Goal: Task Accomplishment & Management: Complete application form

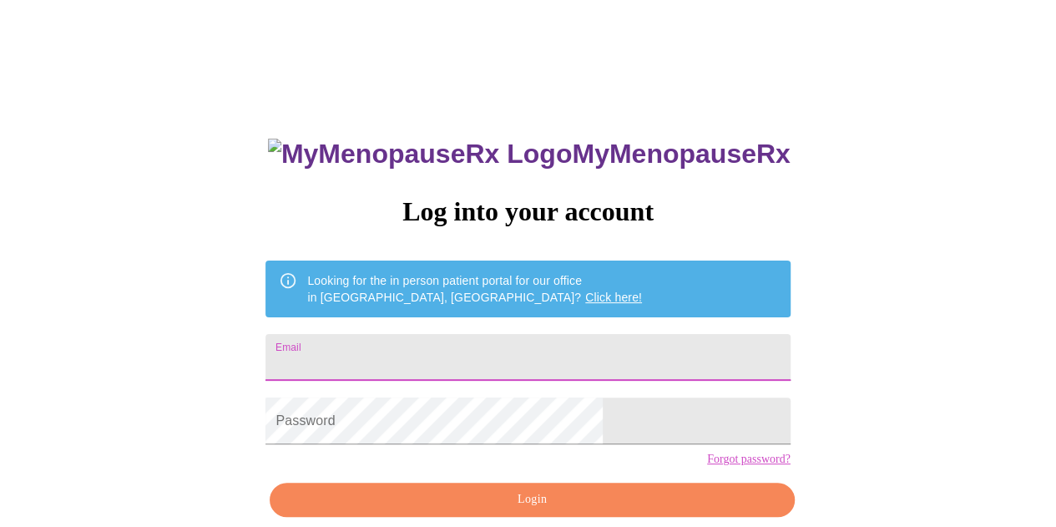
click at [544, 352] on input "Email" at bounding box center [528, 357] width 524 height 47
type input "[EMAIL_ADDRESS][DOMAIN_NAME]"
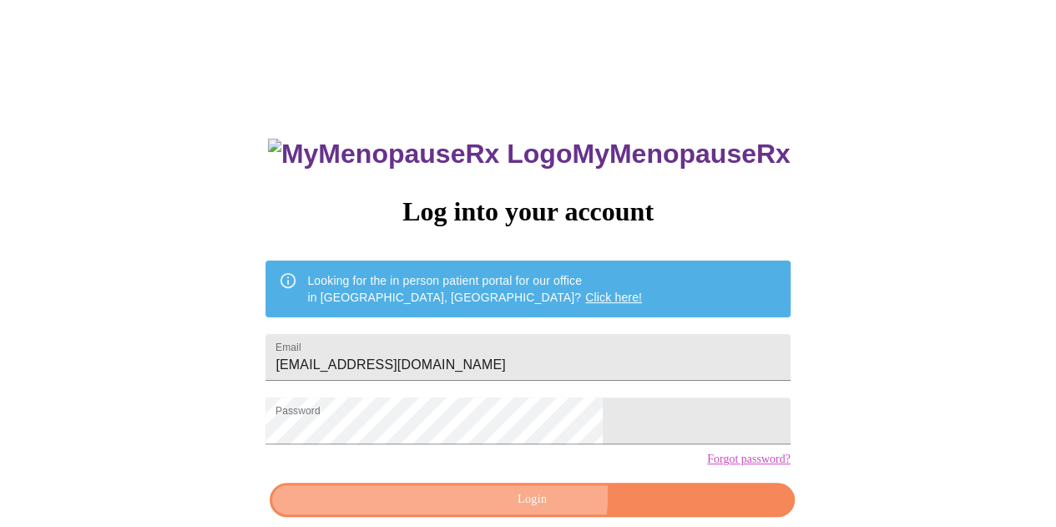
click at [484, 510] on span "Login" at bounding box center [532, 499] width 486 height 21
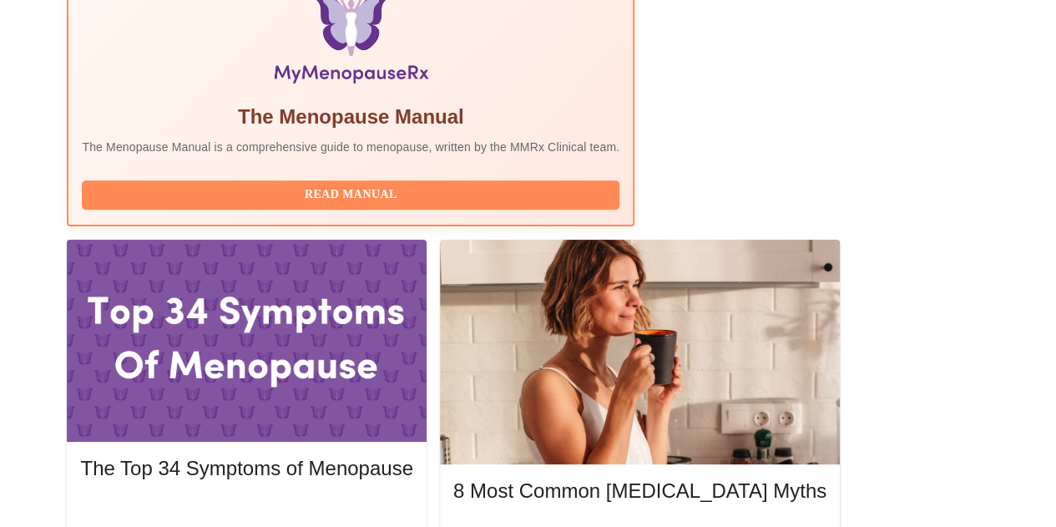
scroll to position [633, 0]
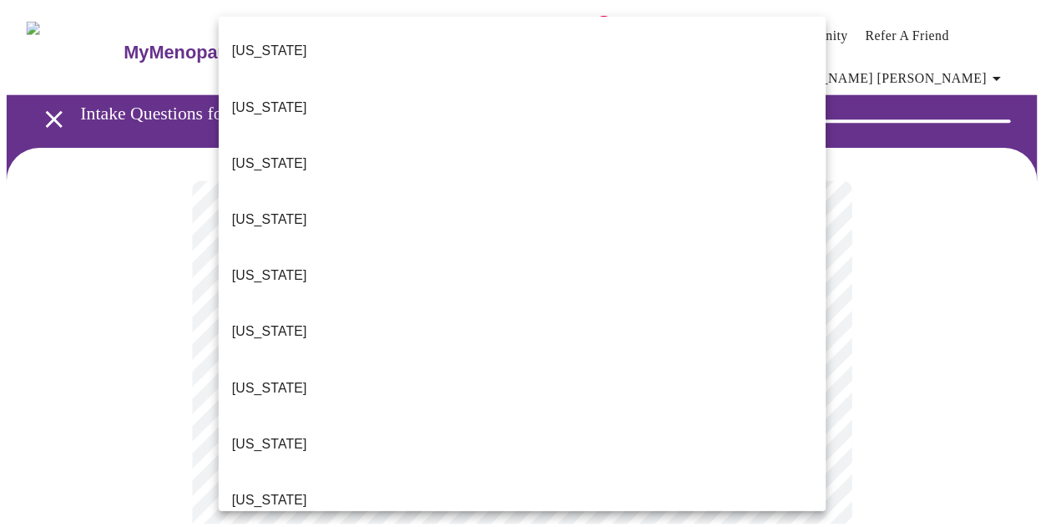
scroll to position [299, 0]
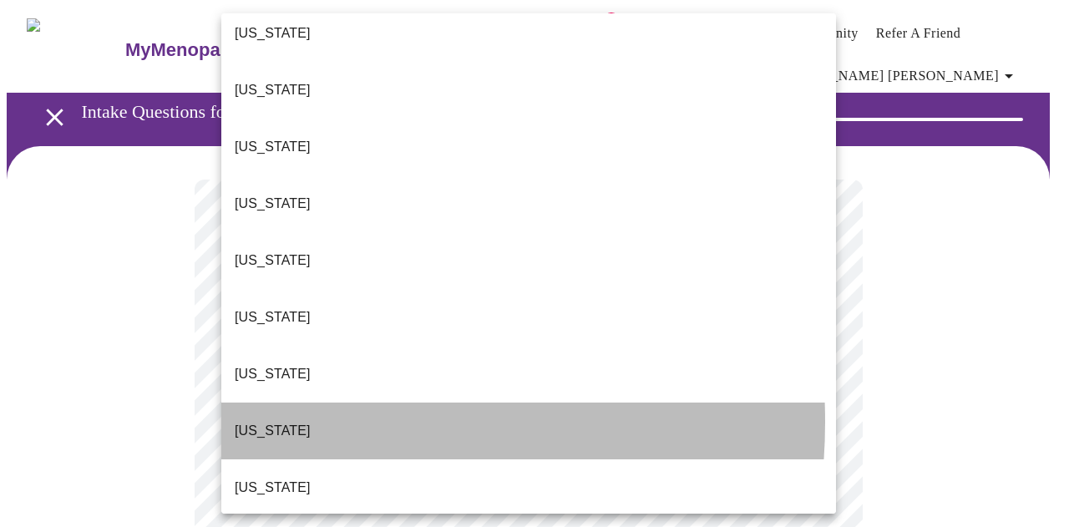
click at [283, 402] on li "[US_STATE]" at bounding box center [528, 430] width 615 height 57
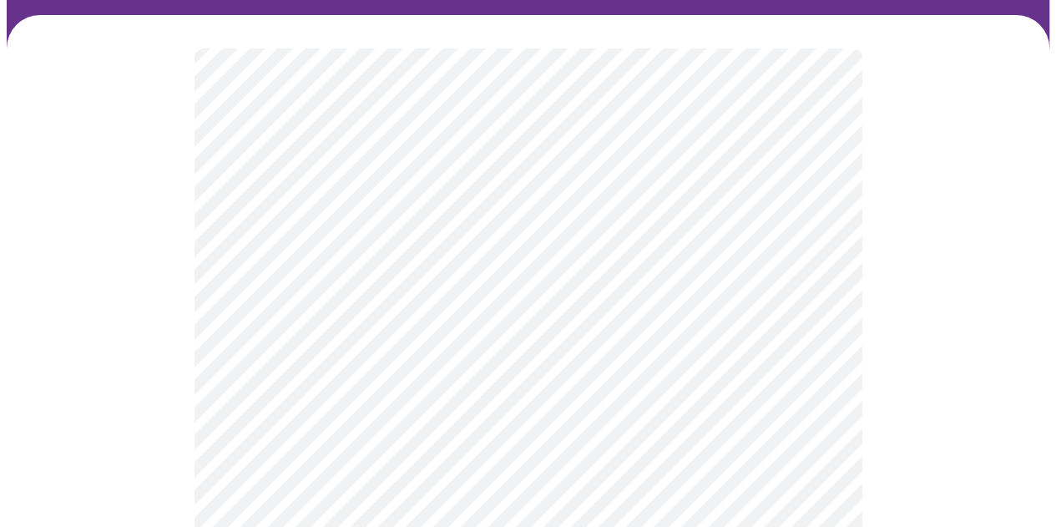
scroll to position [134, 0]
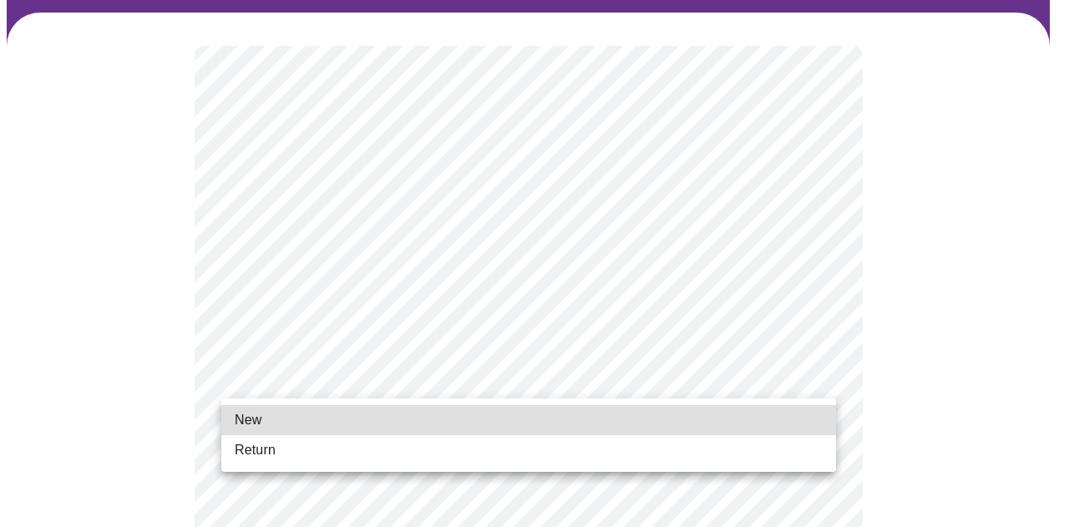
click at [299, 437] on li "Return" at bounding box center [528, 450] width 615 height 30
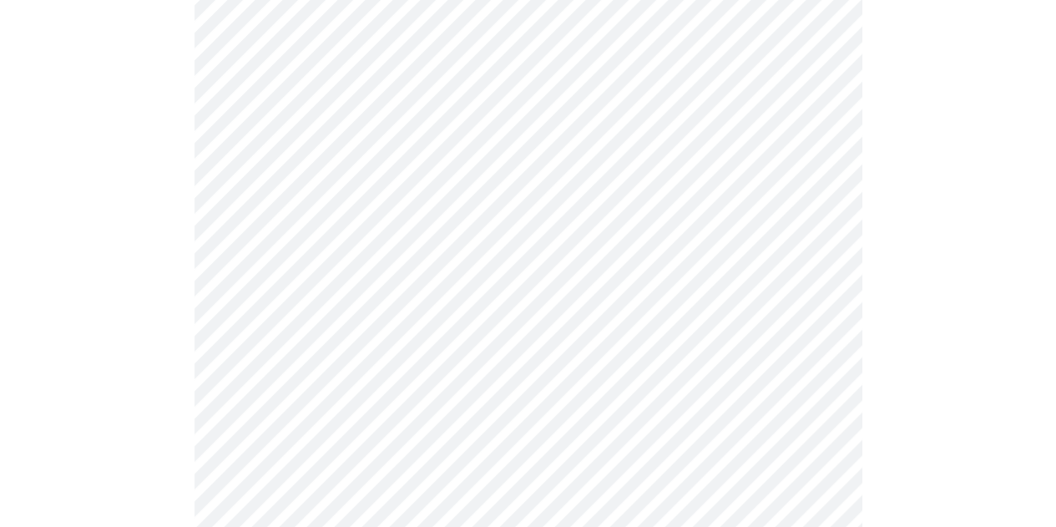
scroll to position [534, 0]
click at [129, 220] on div at bounding box center [528, 299] width 1043 height 1374
click at [52, 292] on div at bounding box center [528, 299] width 1043 height 1374
click at [66, 281] on div at bounding box center [528, 299] width 1043 height 1374
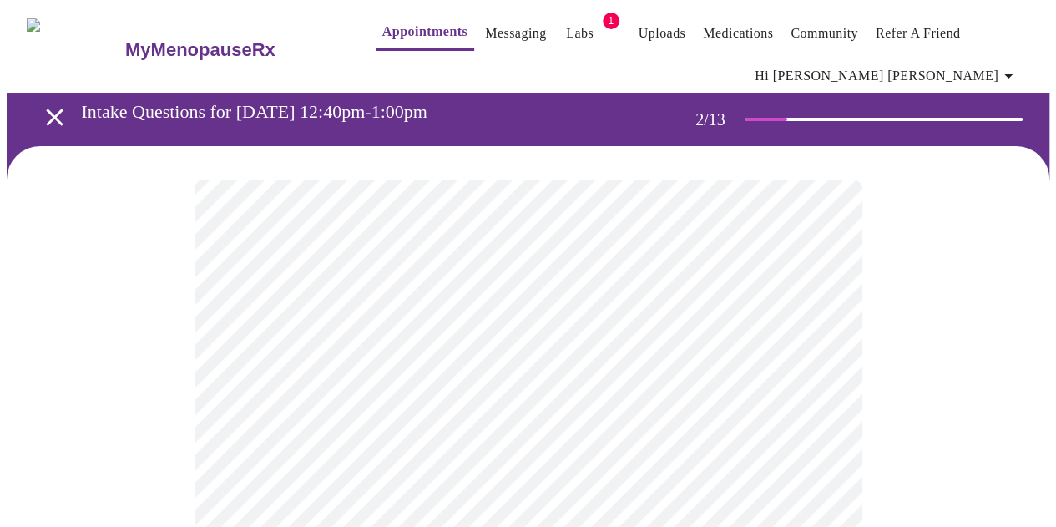
click at [591, 382] on body "MyMenopauseRx Appointments Messaging Labs 1 Uploads Medications Community Refer…" at bounding box center [528, 520] width 1043 height 1026
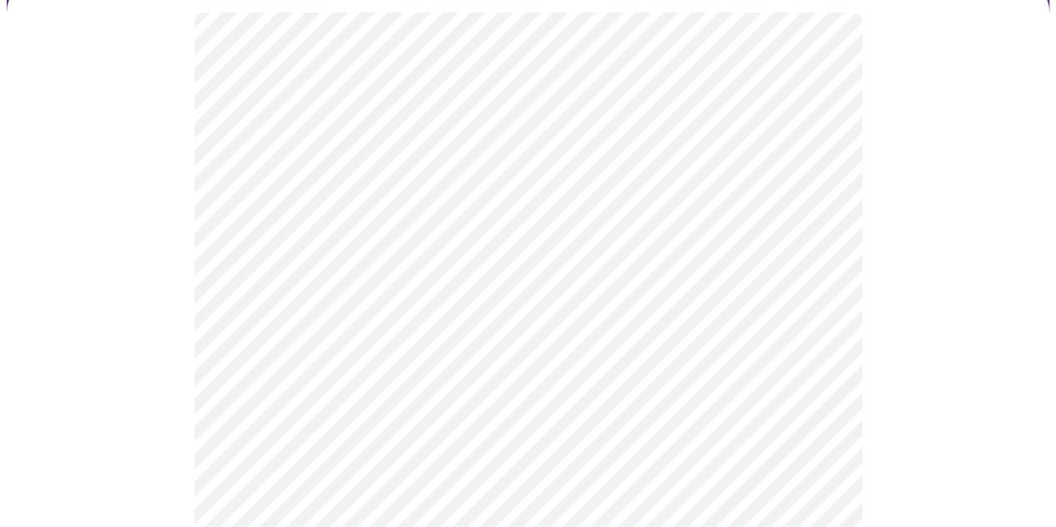
scroll to position [234, 0]
click at [137, 332] on div at bounding box center [528, 350] width 1043 height 877
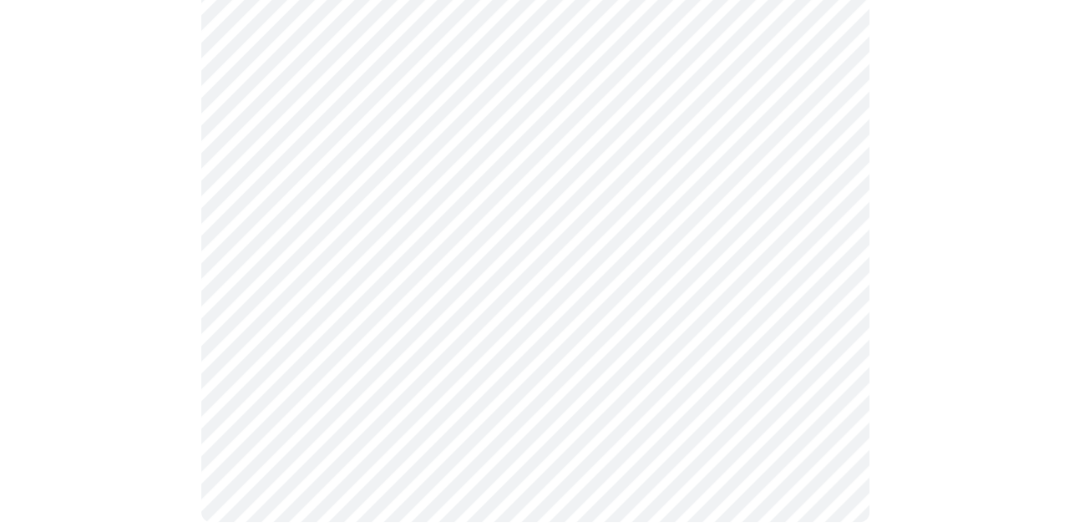
scroll to position [453, 0]
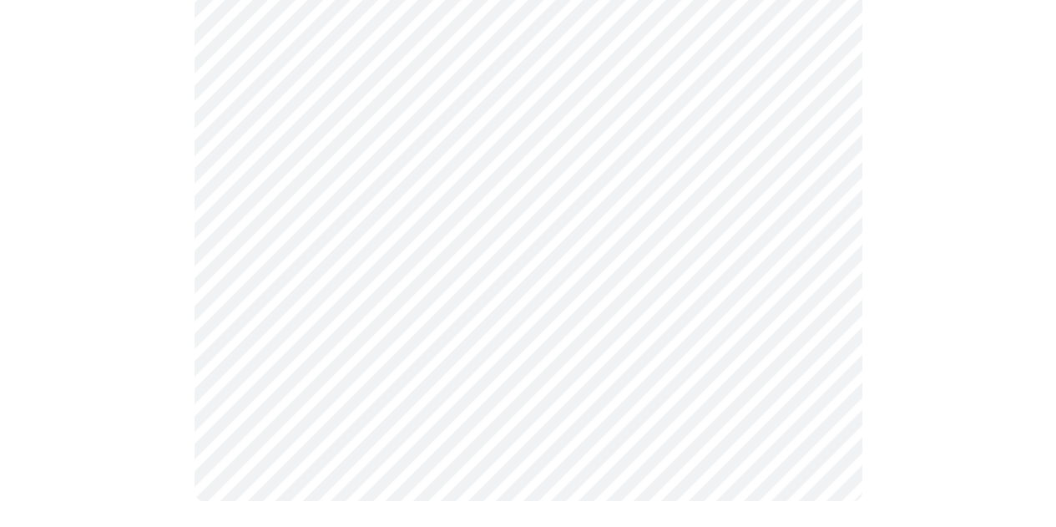
click at [929, 393] on div at bounding box center [528, 114] width 1043 height 841
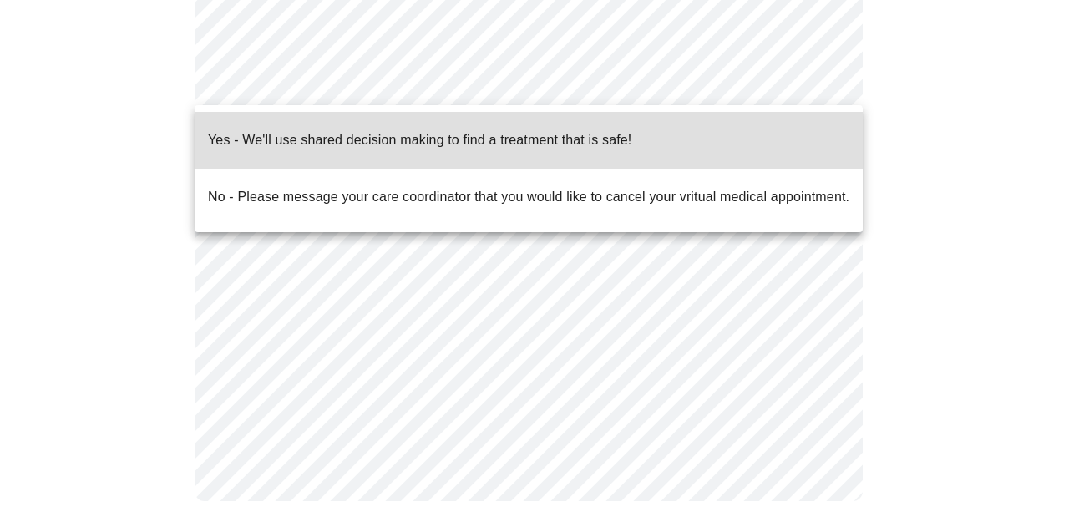
click at [598, 69] on body "MyMenopauseRx Appointments Messaging Labs 1 Uploads Medications Community Refer…" at bounding box center [534, 44] width 1055 height 980
click at [551, 130] on p "Yes - We'll use shared decision making to find a treatment that is safe!" at bounding box center [419, 140] width 423 height 20
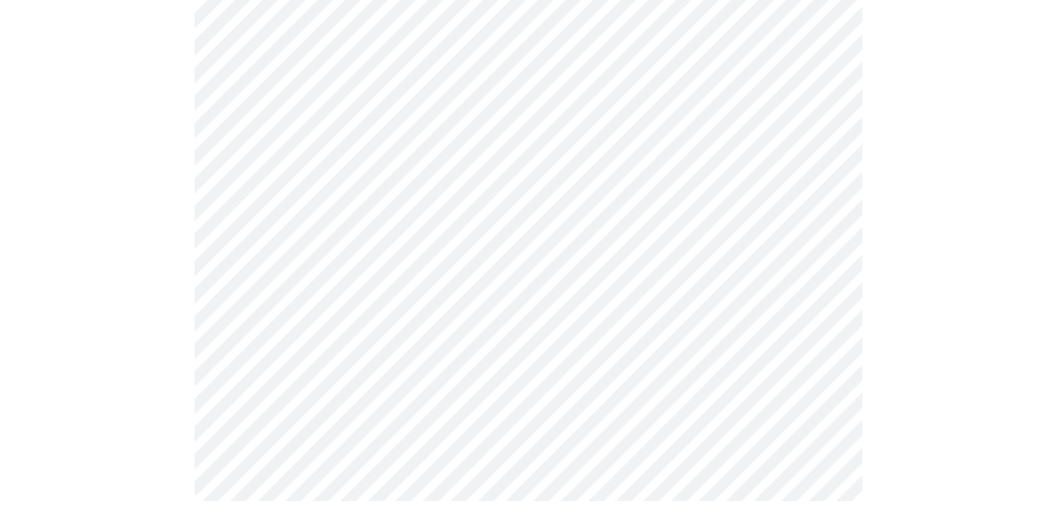
scroll to position [0, 0]
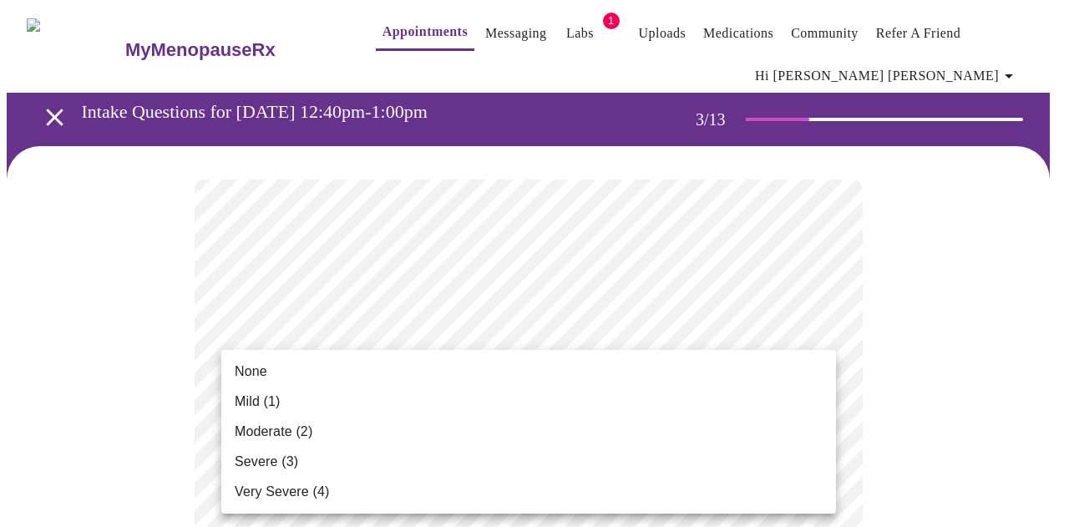
click at [249, 373] on span "None" at bounding box center [251, 372] width 33 height 20
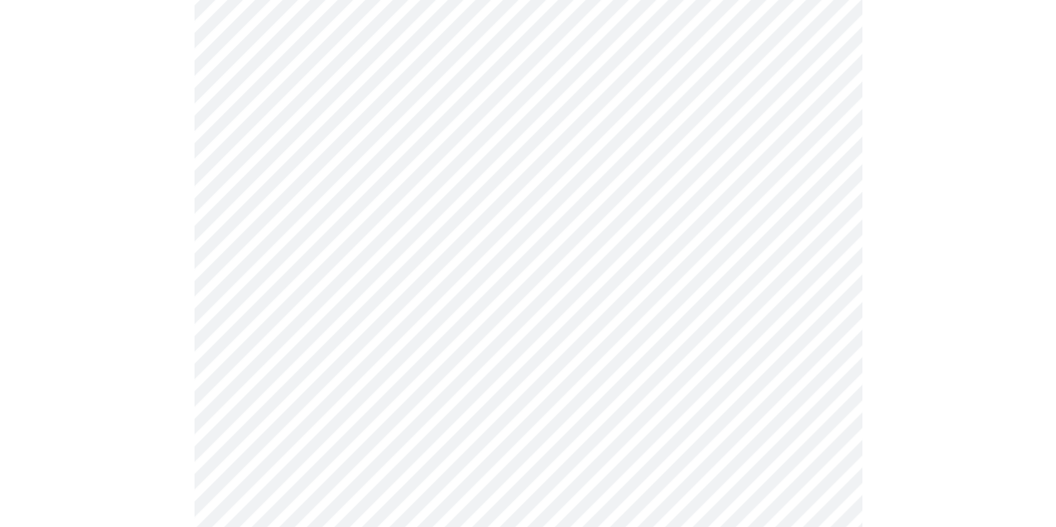
scroll to position [267, 0]
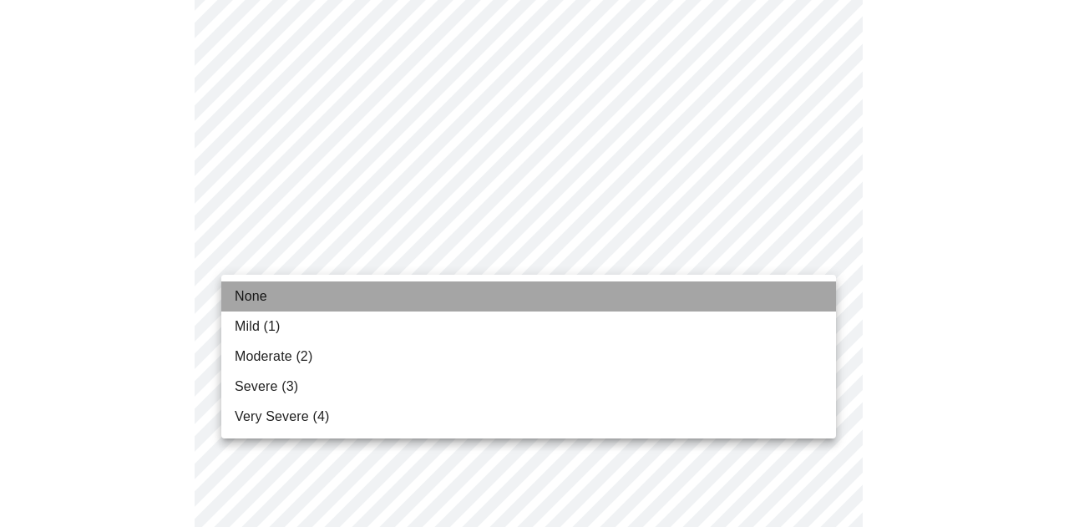
click at [273, 292] on li "None" at bounding box center [528, 296] width 615 height 30
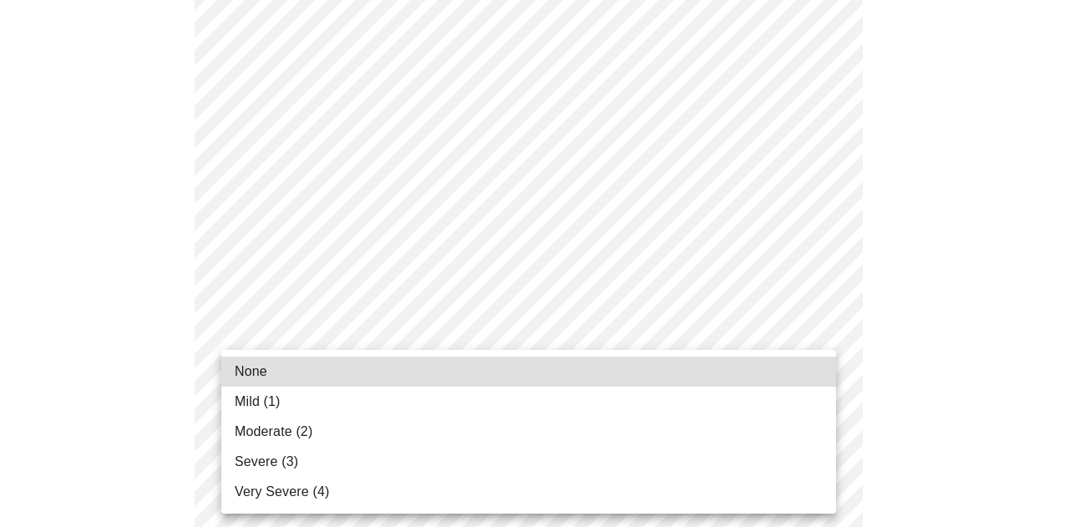
click at [283, 432] on span "Moderate (2)" at bounding box center [274, 432] width 78 height 20
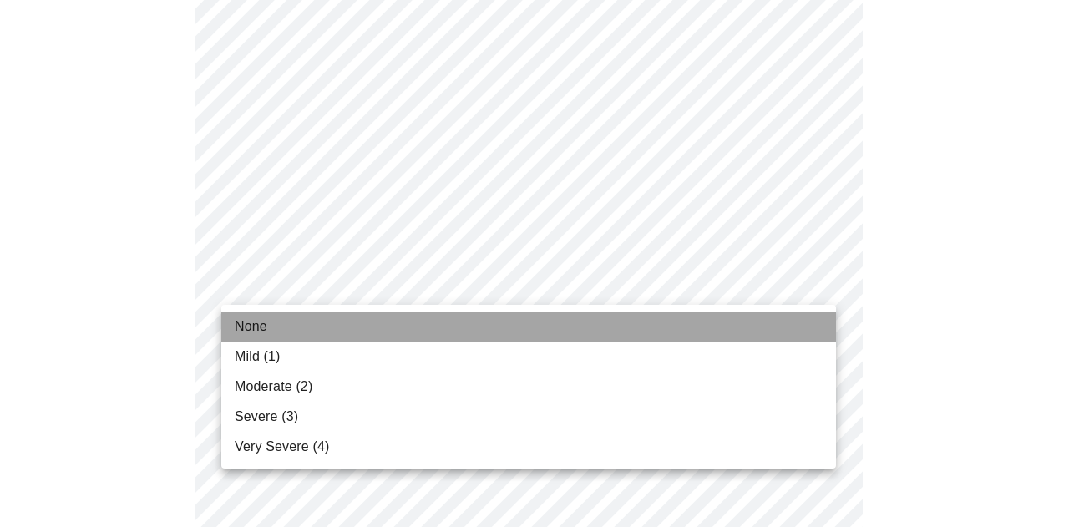
click at [261, 326] on span "None" at bounding box center [251, 326] width 33 height 20
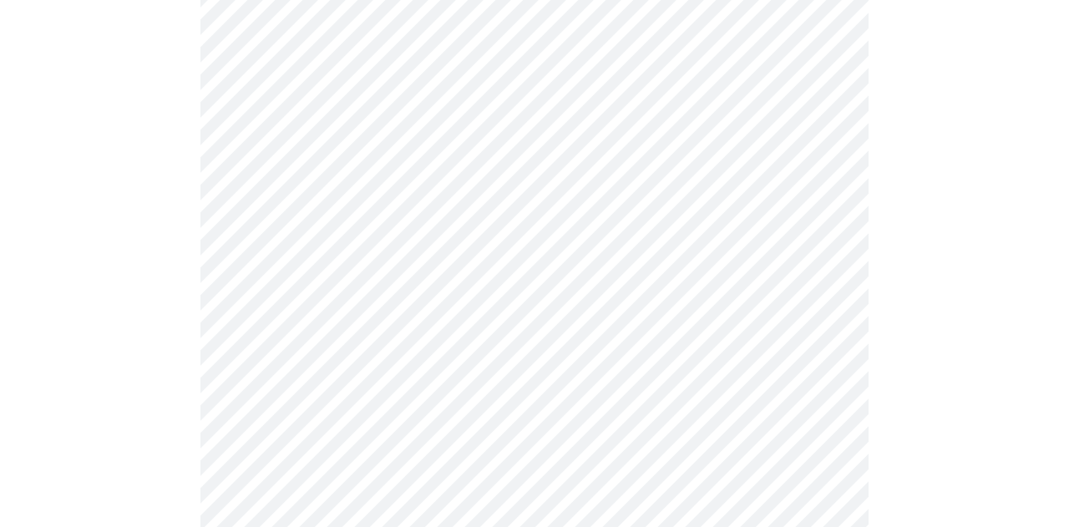
click at [250, 303] on body "MyMenopauseRx Appointments Messaging Labs 1 Uploads Medications Community Refer…" at bounding box center [534, 481] width 1055 height 2151
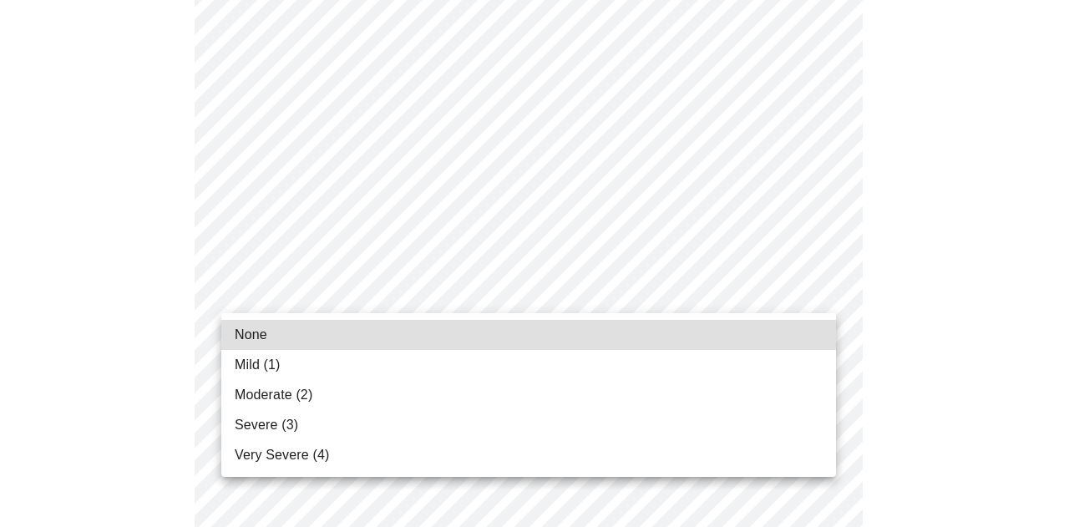
click at [267, 362] on span "Mild (1)" at bounding box center [258, 365] width 46 height 20
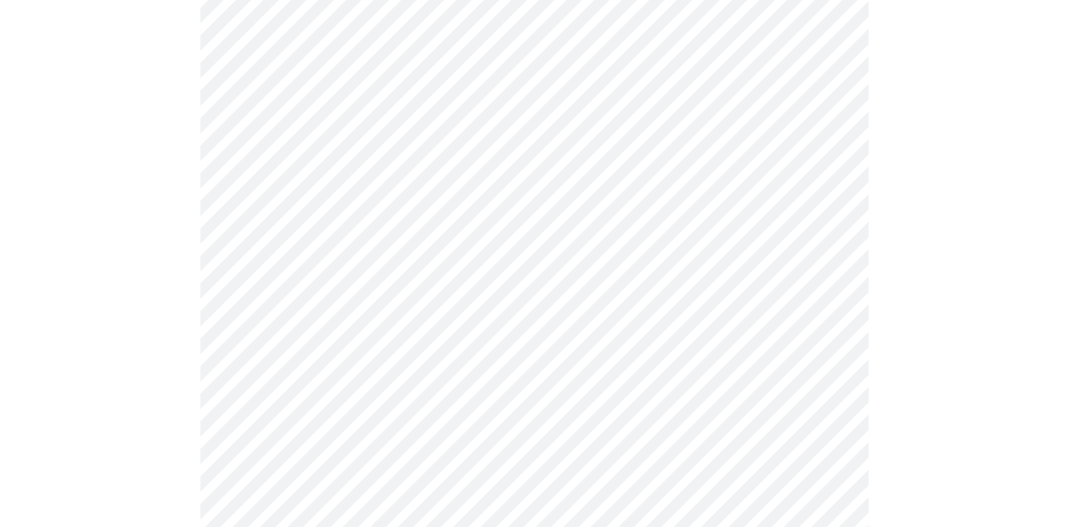
click at [289, 314] on body "MyMenopauseRx Appointments Messaging Labs 1 Uploads Medications Community Refer…" at bounding box center [534, 402] width 1055 height 2127
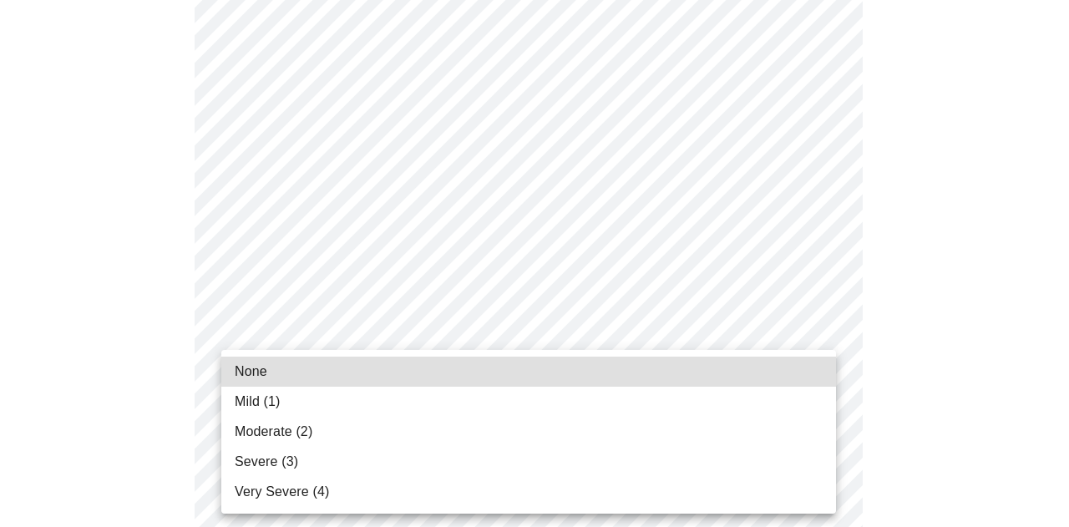
click at [289, 368] on li "None" at bounding box center [528, 372] width 615 height 30
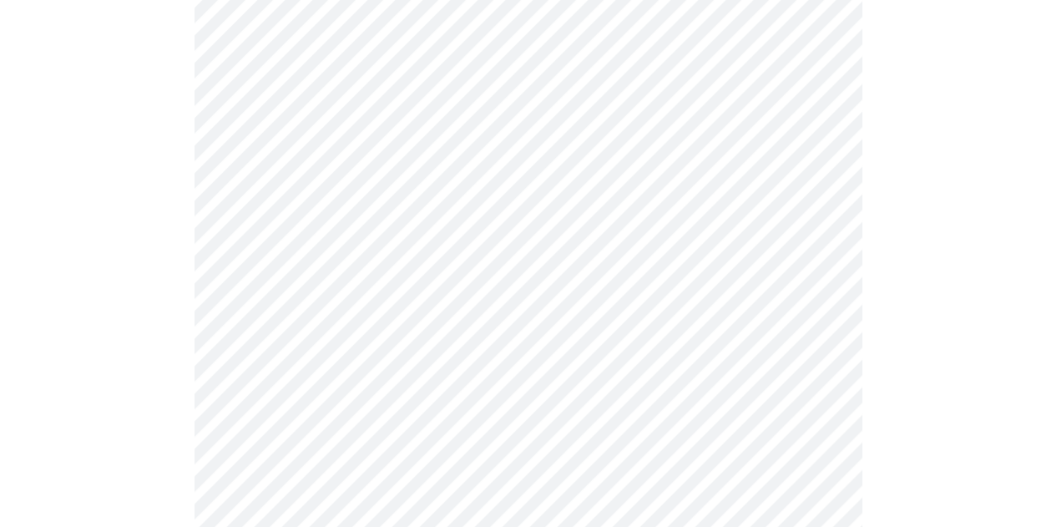
click at [78, 388] on div at bounding box center [528, 460] width 1043 height 1965
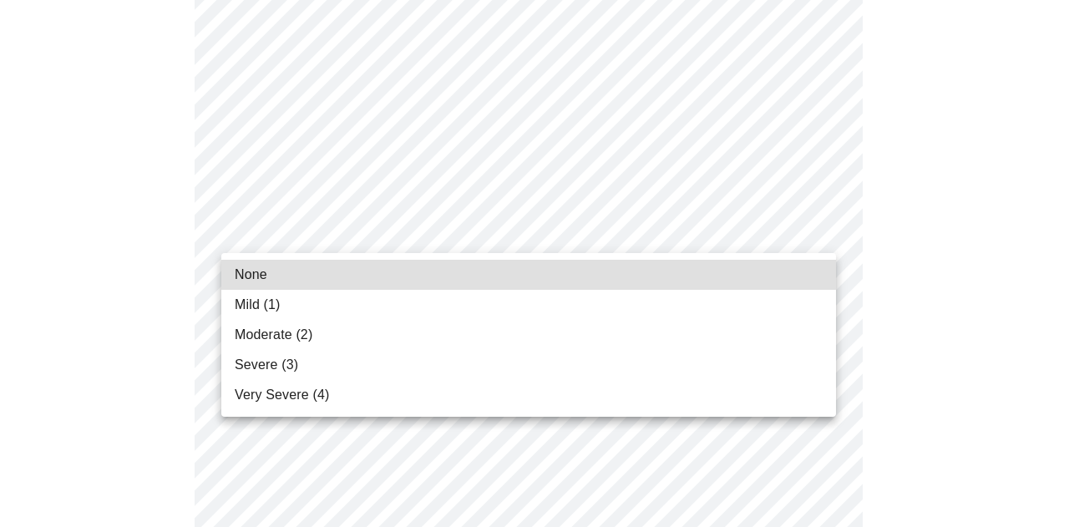
click at [329, 214] on body "MyMenopauseRx Appointments Messaging Labs 1 Uploads Medications Community Refer…" at bounding box center [534, 157] width 1055 height 2104
click at [296, 306] on li "Mild (1)" at bounding box center [528, 305] width 615 height 30
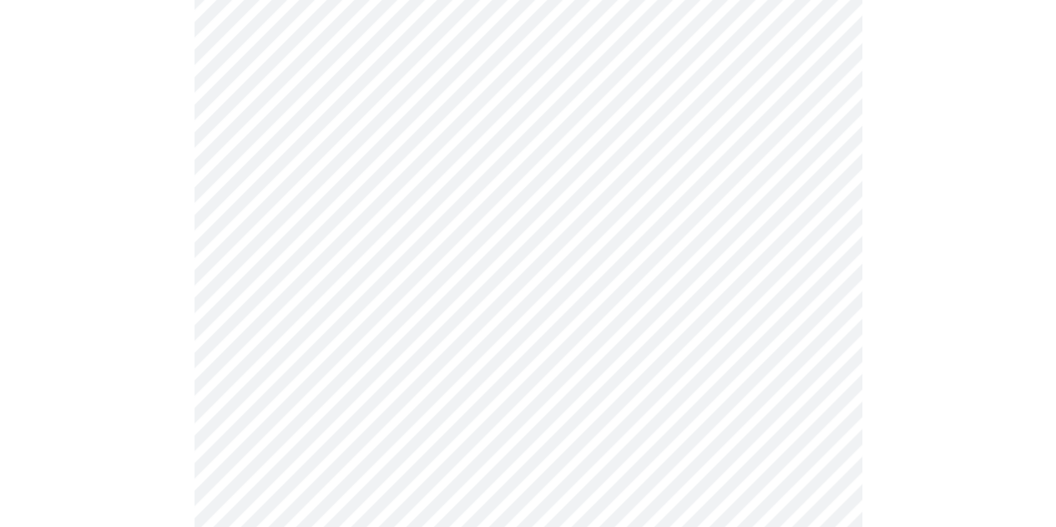
click at [307, 360] on body "MyMenopauseRx Appointments Messaging Labs 1 Uploads Medications Community Refer…" at bounding box center [528, 145] width 1043 height 2081
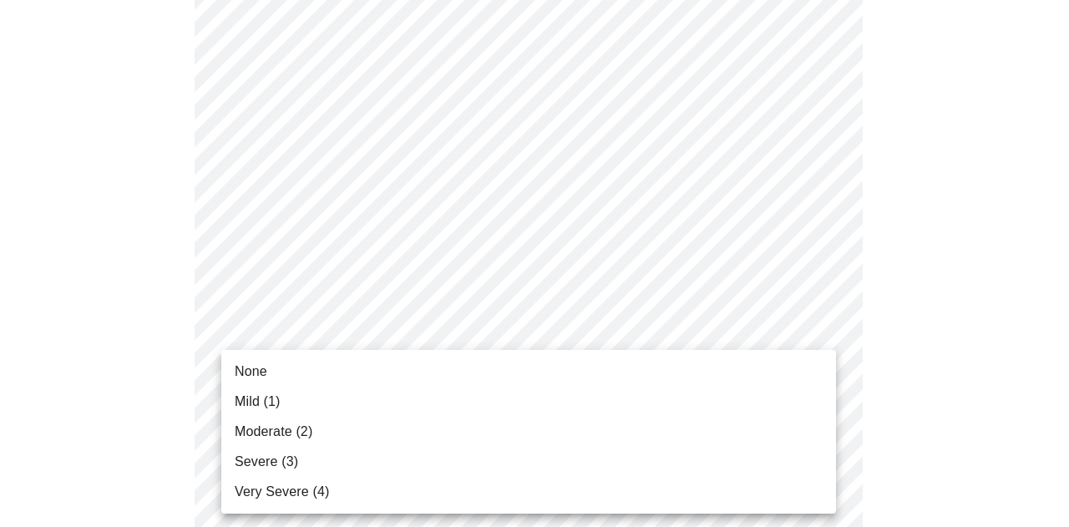
click at [299, 390] on li "Mild (1)" at bounding box center [528, 402] width 615 height 30
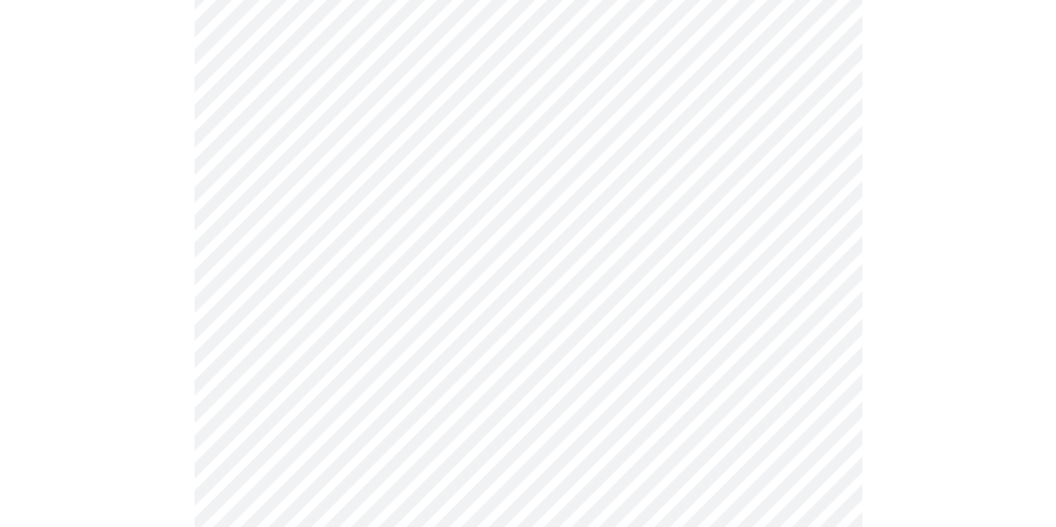
click at [178, 368] on div at bounding box center [528, 203] width 1043 height 1918
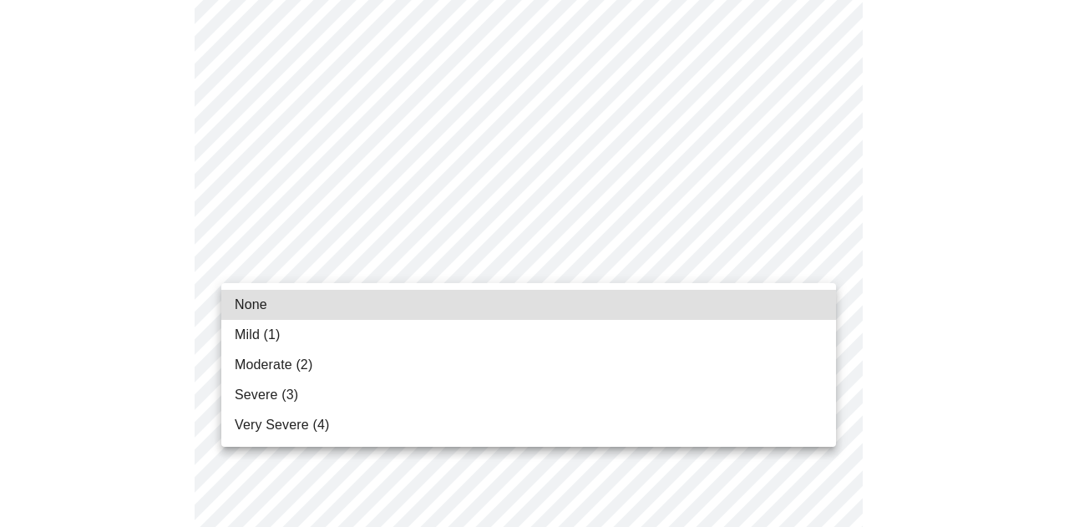
click at [341, 301] on li "None" at bounding box center [528, 305] width 615 height 30
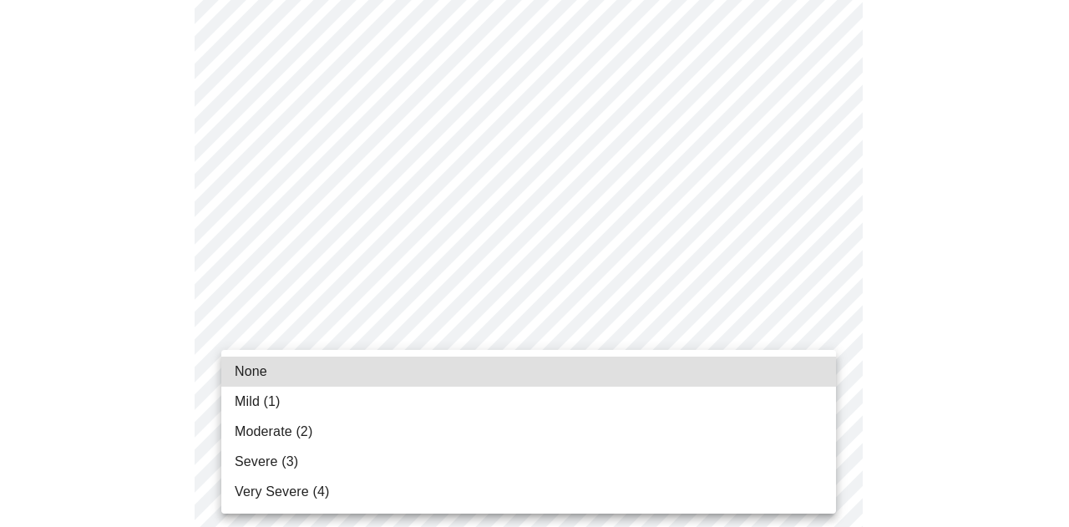
click at [334, 377] on li "None" at bounding box center [528, 372] width 615 height 30
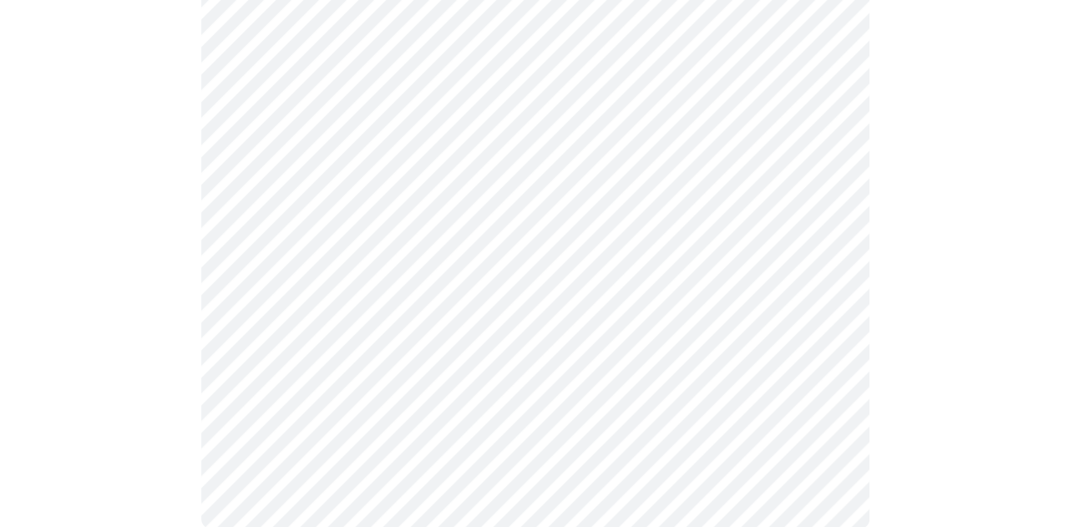
scroll to position [1470, 0]
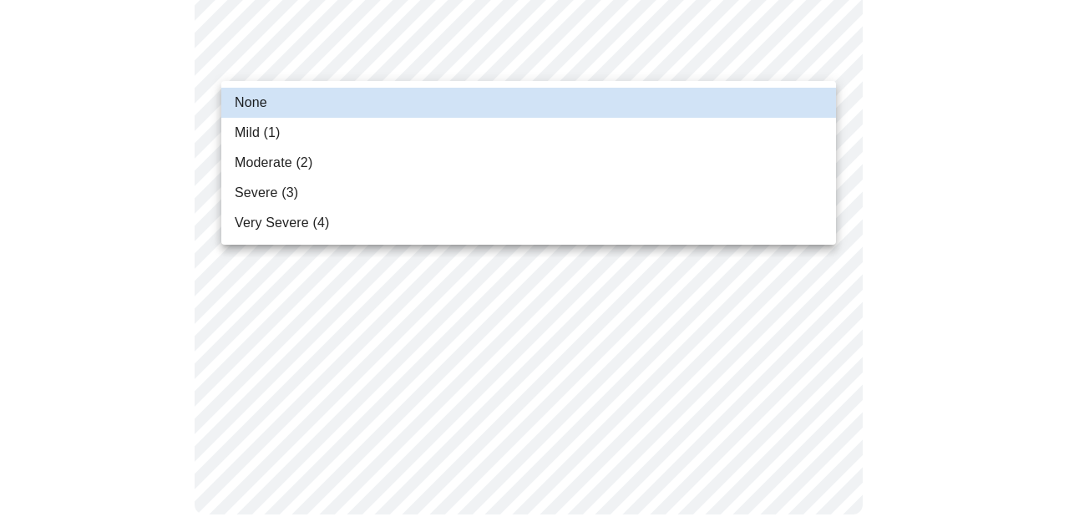
click at [274, 126] on span "Mild (1)" at bounding box center [258, 133] width 46 height 20
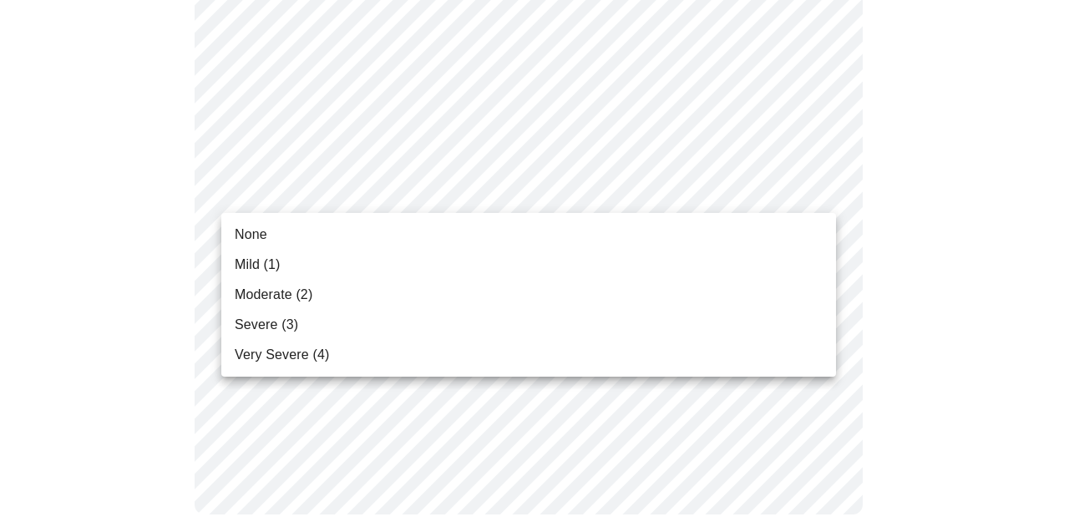
click at [277, 268] on span "Mild (1)" at bounding box center [258, 265] width 46 height 20
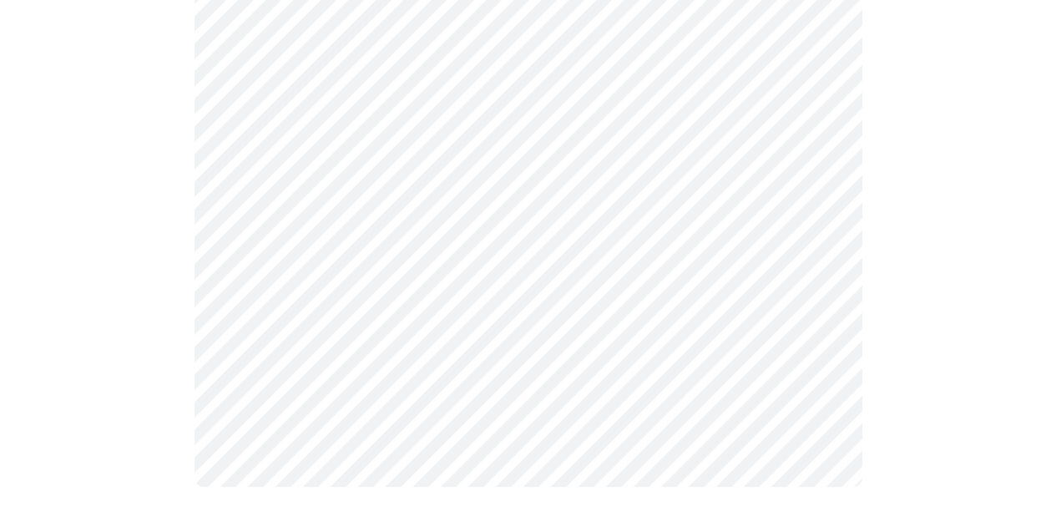
scroll to position [0, 0]
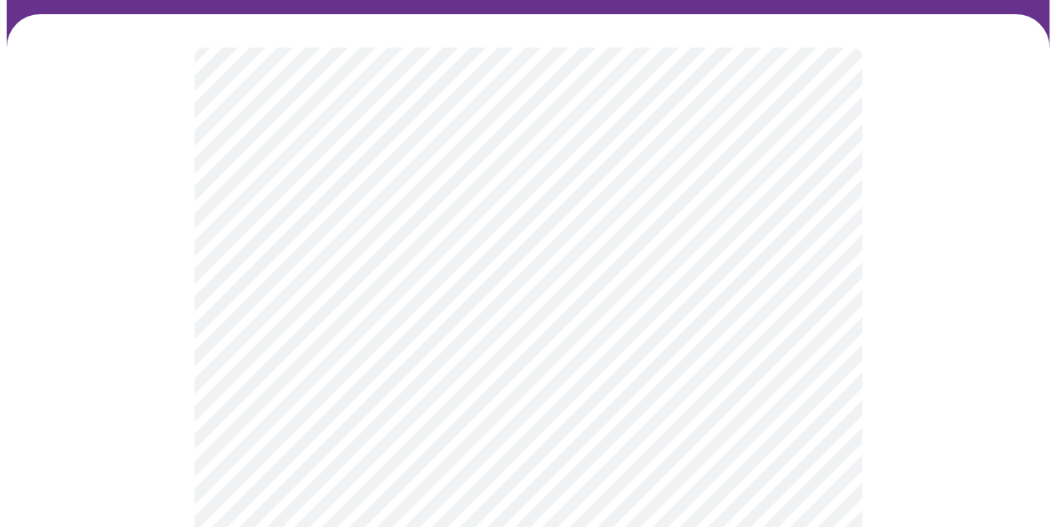
scroll to position [134, 0]
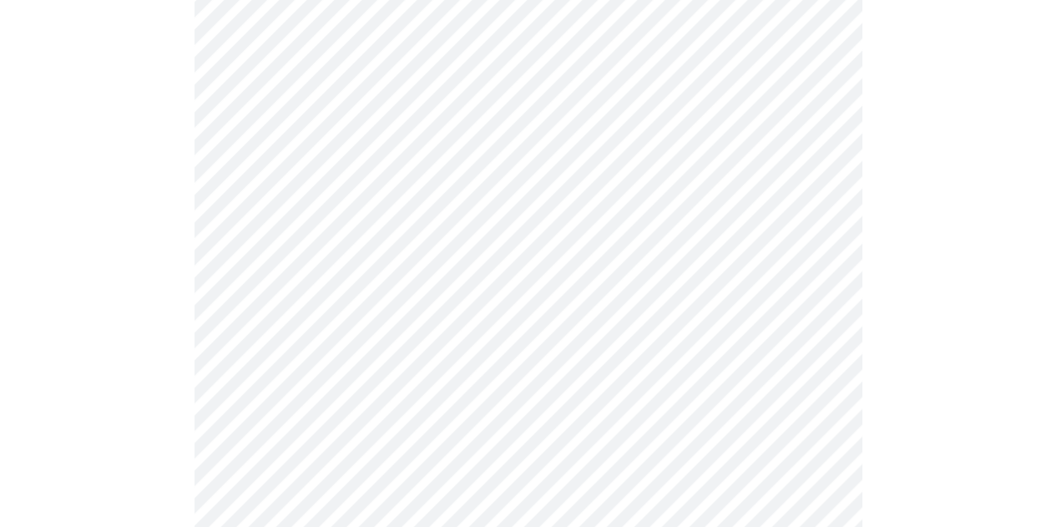
scroll to position [468, 0]
click at [928, 215] on div at bounding box center [528, 444] width 1043 height 1530
click at [109, 196] on div at bounding box center [528, 377] width 1043 height 1530
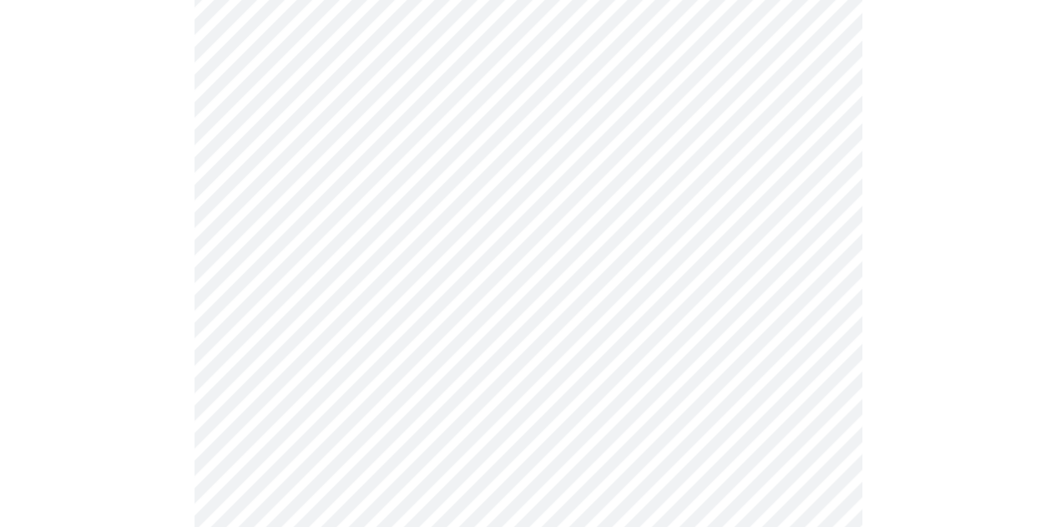
click at [952, 113] on div at bounding box center [528, 310] width 1043 height 1530
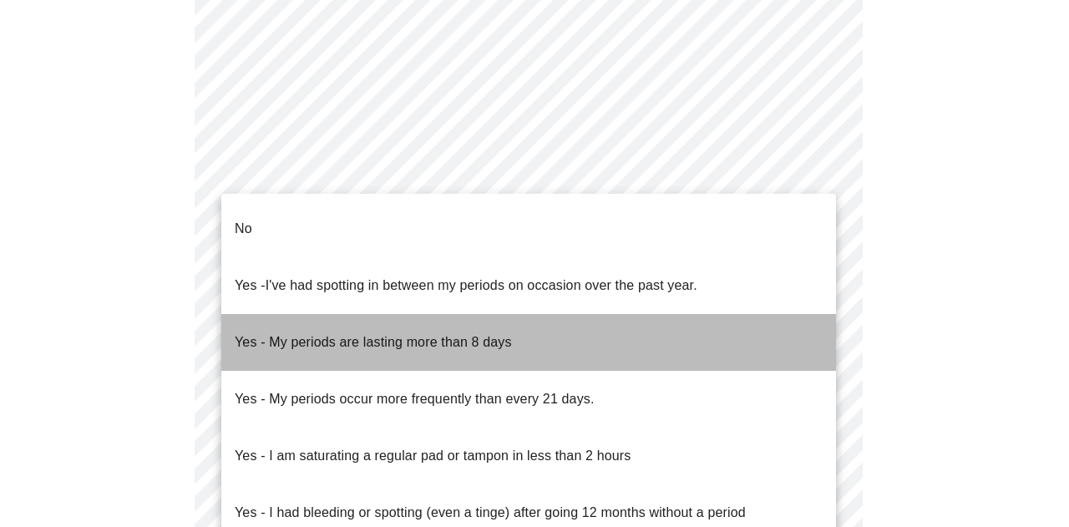
click at [377, 332] on p "Yes - My periods are lasting more than 8 days" at bounding box center [373, 342] width 277 height 20
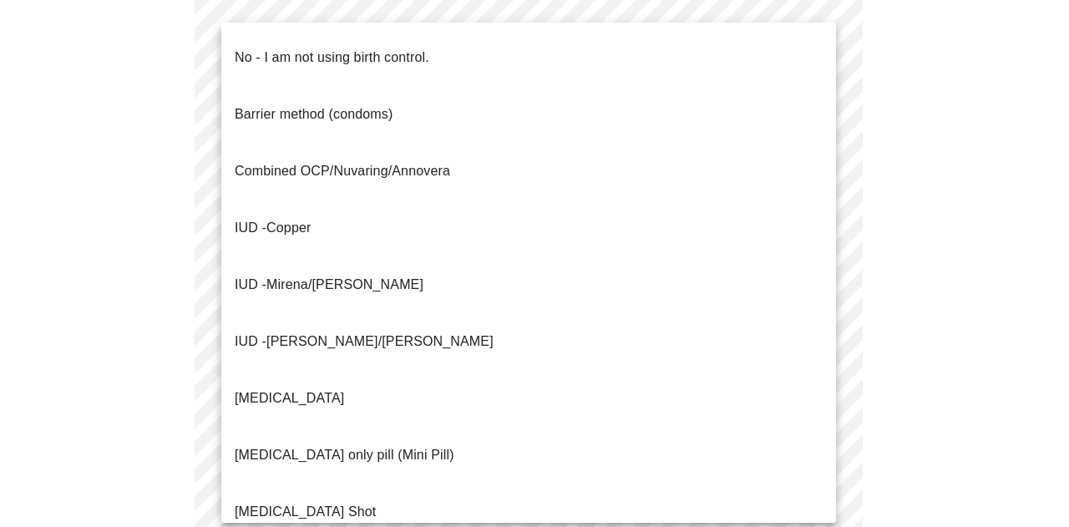
click at [360, 48] on p "No - I am not using birth control." at bounding box center [332, 58] width 195 height 20
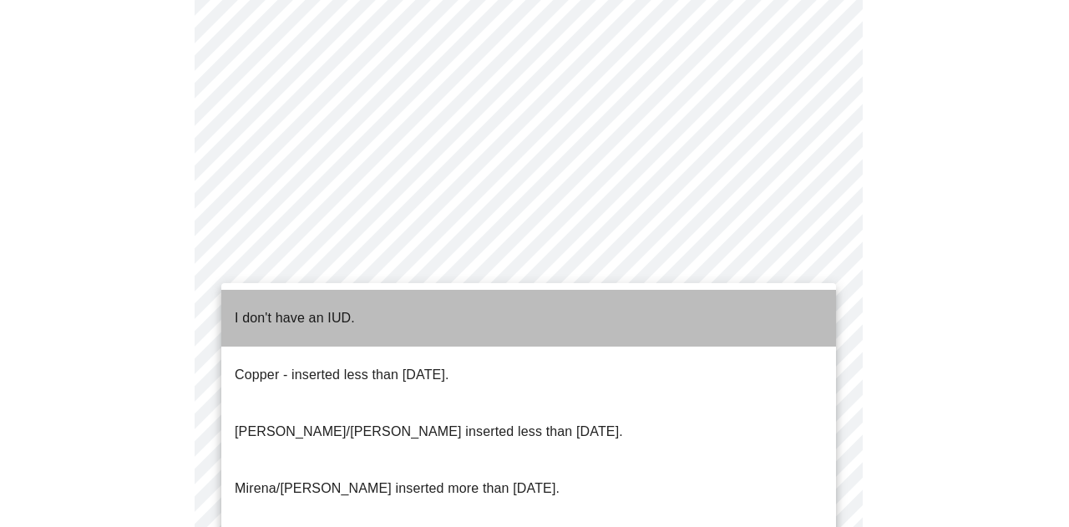
click at [365, 311] on li "I don't have an IUD." at bounding box center [528, 318] width 615 height 57
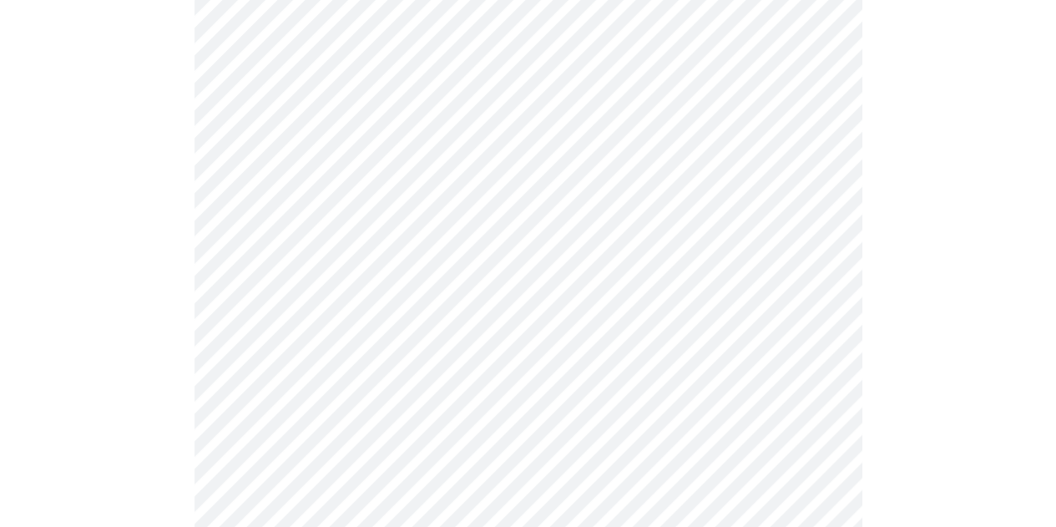
click at [991, 232] on div at bounding box center [528, 28] width 1043 height 1500
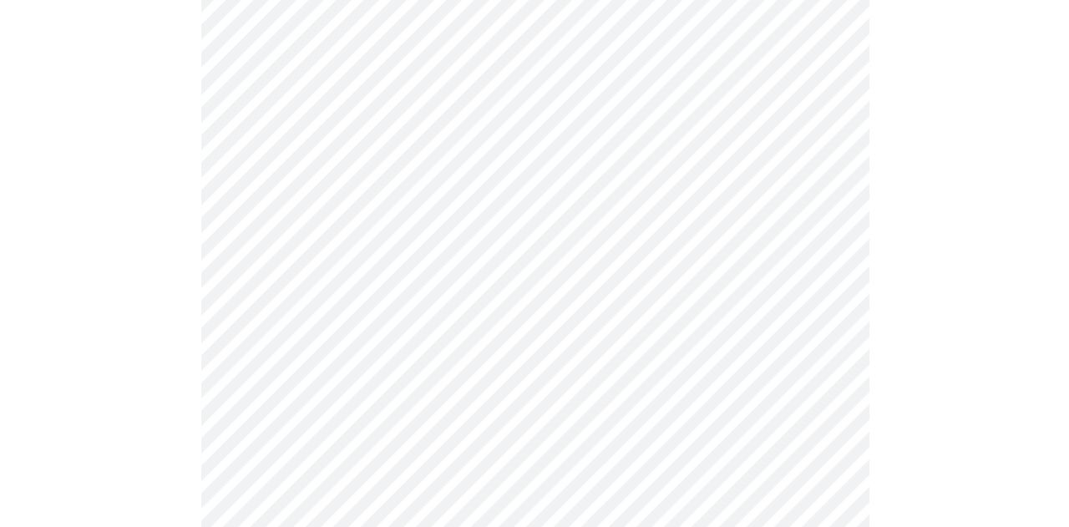
scroll to position [1112, 0]
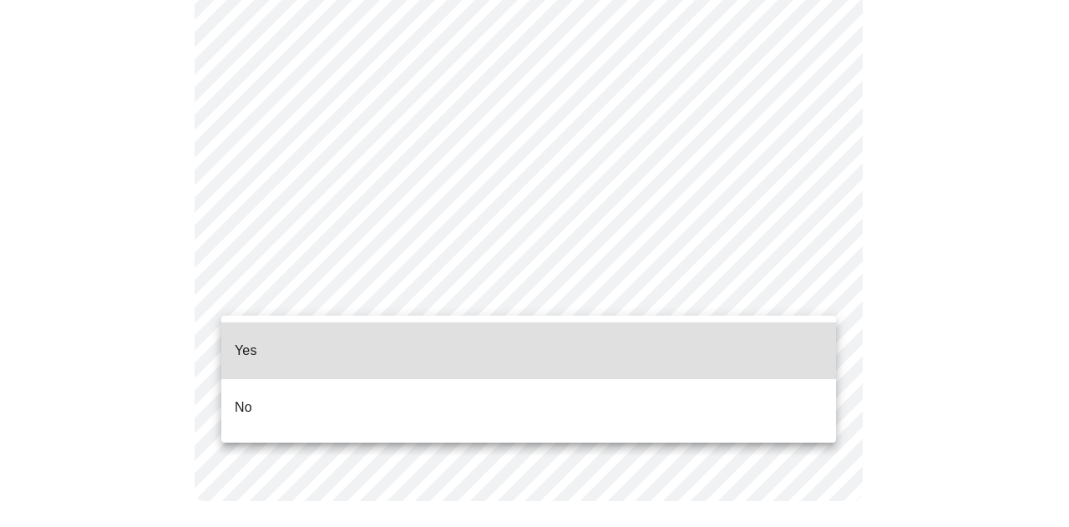
click at [345, 336] on li "Yes" at bounding box center [528, 350] width 615 height 57
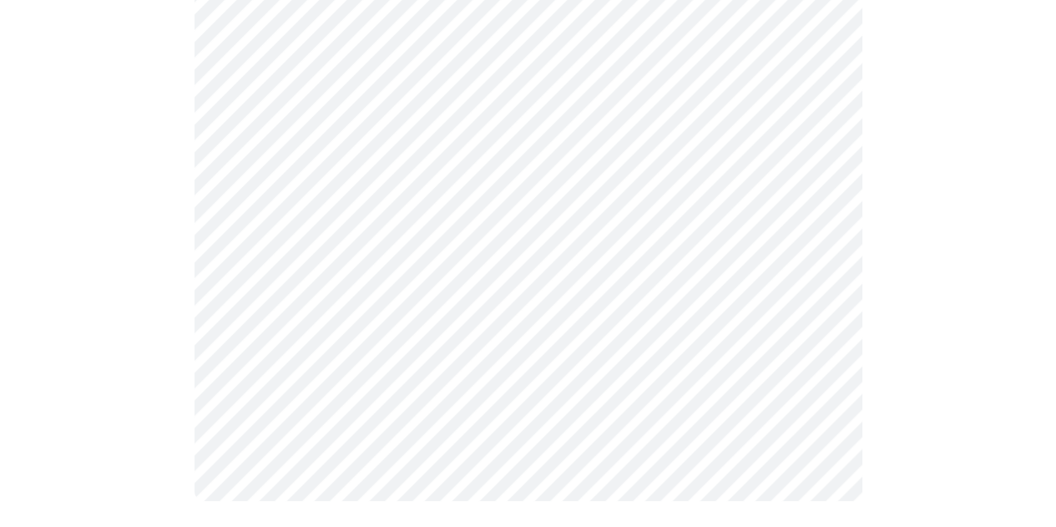
scroll to position [0, 0]
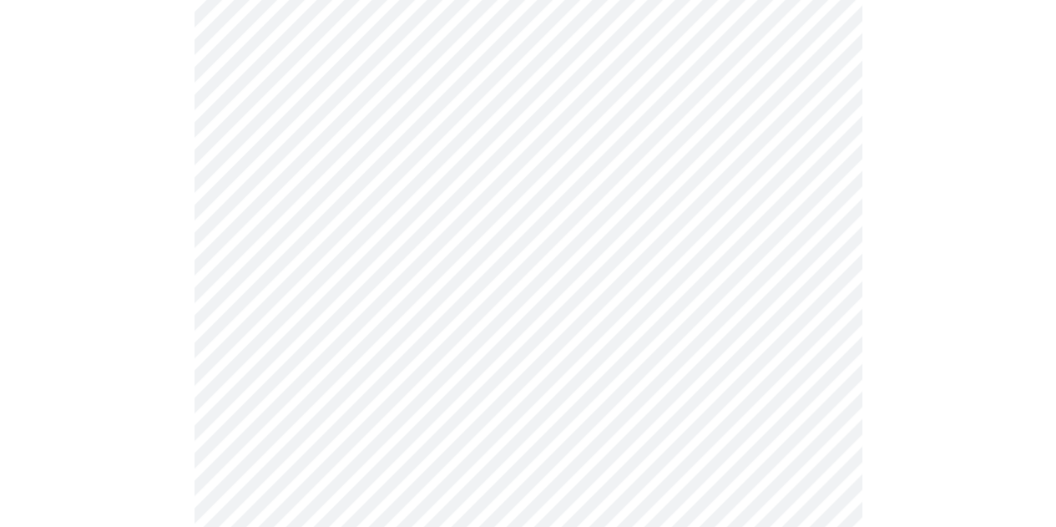
scroll to position [234, 0]
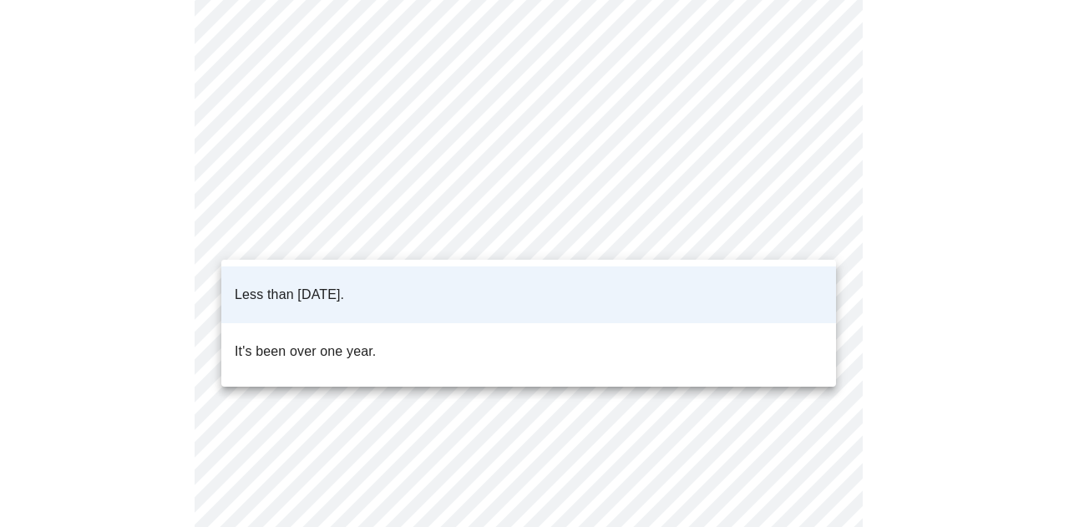
click at [336, 255] on body "MyMenopauseRx Appointments Messaging Labs 1 Uploads Medications Community Refer…" at bounding box center [534, 401] width 1055 height 1257
click at [326, 285] on p "Less than [DATE]." at bounding box center [289, 295] width 109 height 20
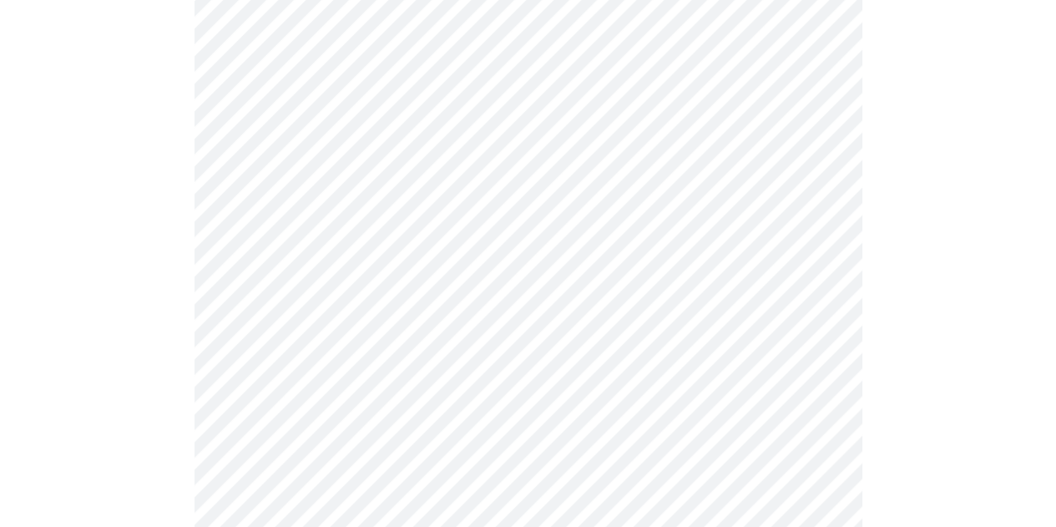
click at [54, 344] on div at bounding box center [528, 471] width 1043 height 1118
click at [349, 355] on body "MyMenopauseRx Appointments Messaging Labs 1 Uploads Medications Community Refer…" at bounding box center [528, 401] width 1043 height 1257
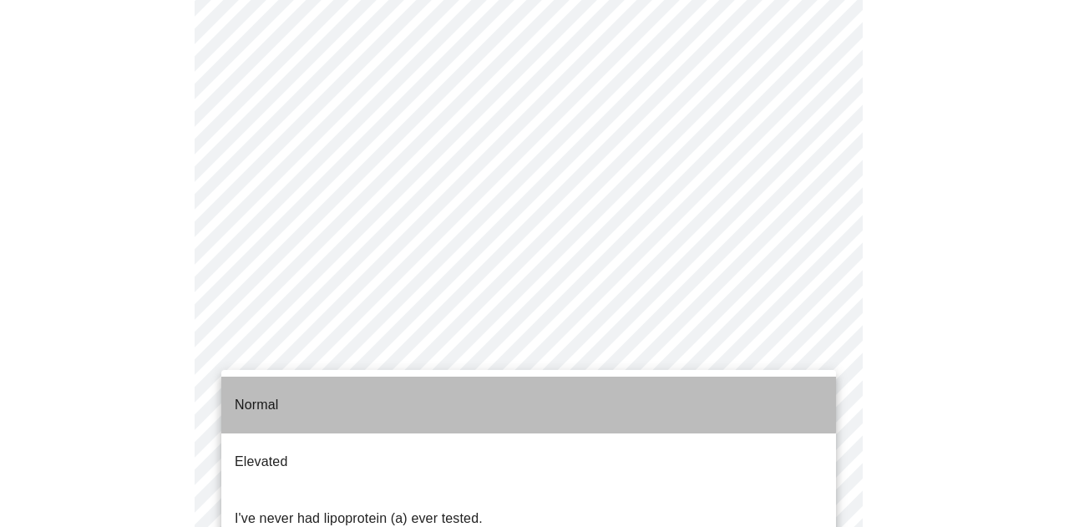
click at [275, 395] on p "Normal" at bounding box center [256, 405] width 43 height 20
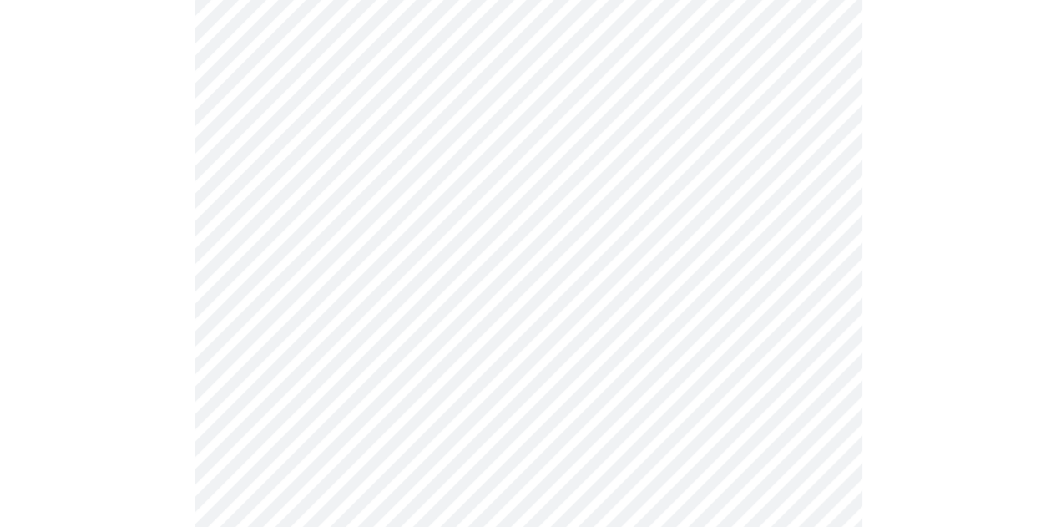
click at [165, 357] on div at bounding box center [528, 466] width 1043 height 1108
click at [875, 263] on div at bounding box center [528, 266] width 1043 height 1108
click at [615, 139] on body "MyMenopauseRx Appointments Messaging Labs 1 Uploads Medications Community Refer…" at bounding box center [528, 162] width 1043 height 1247
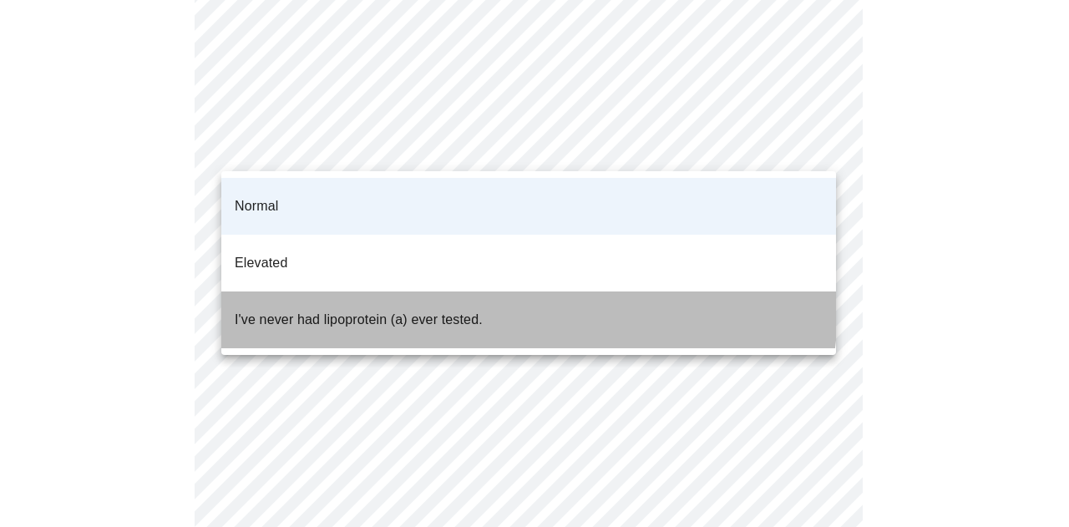
click at [489, 291] on li "I've never had lipoprotein (a) ever tested." at bounding box center [528, 319] width 615 height 57
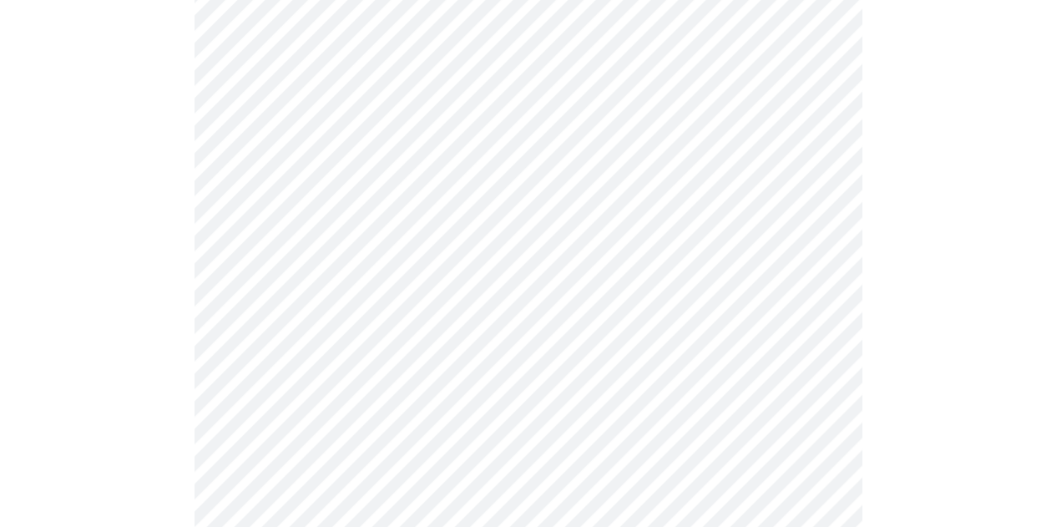
click at [1029, 230] on div at bounding box center [528, 233] width 1043 height 1108
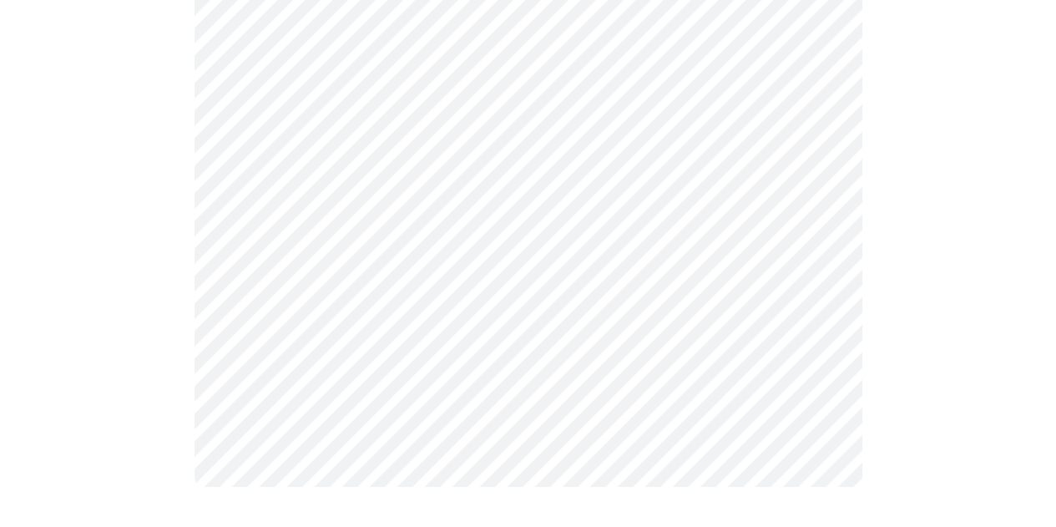
scroll to position [0, 0]
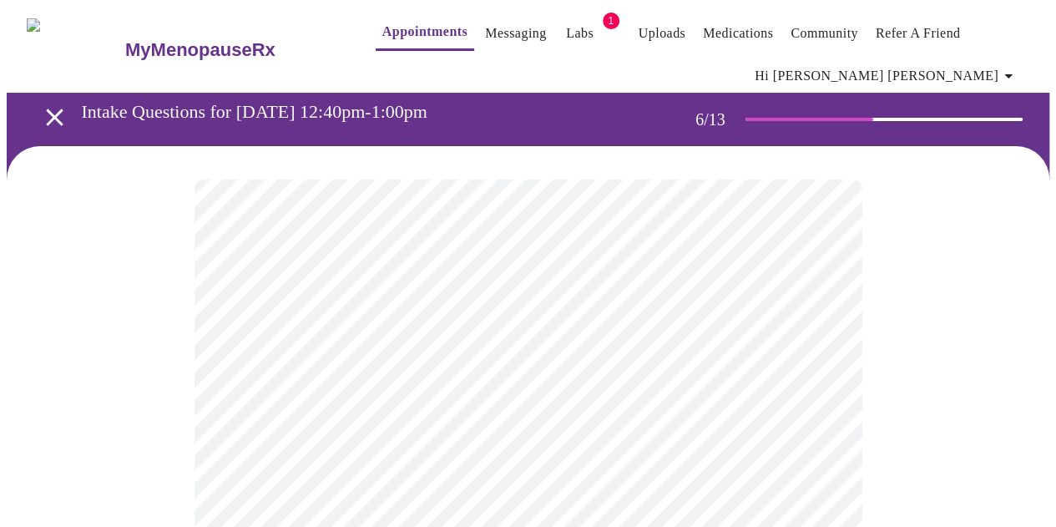
click at [888, 370] on div at bounding box center [528, 528] width 1043 height 765
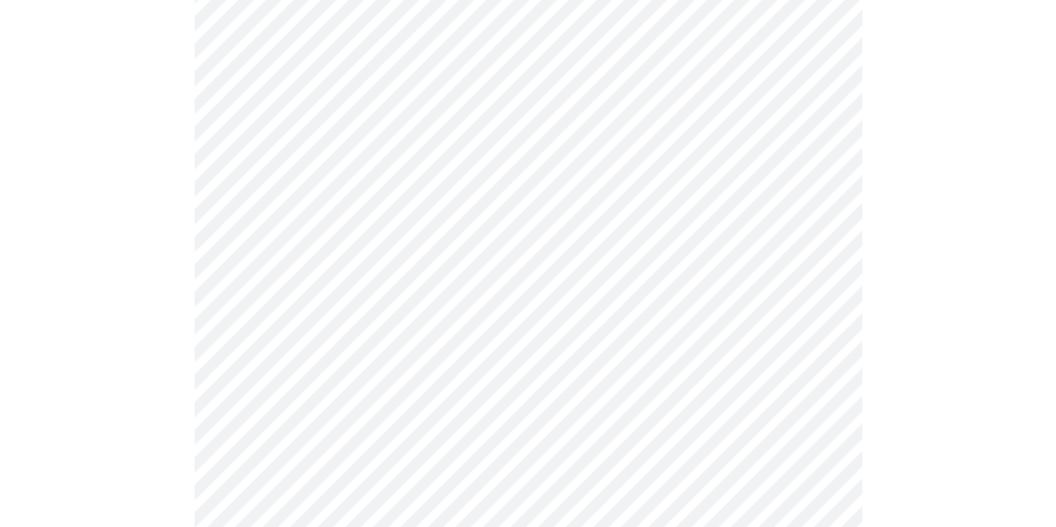
scroll to position [297, 0]
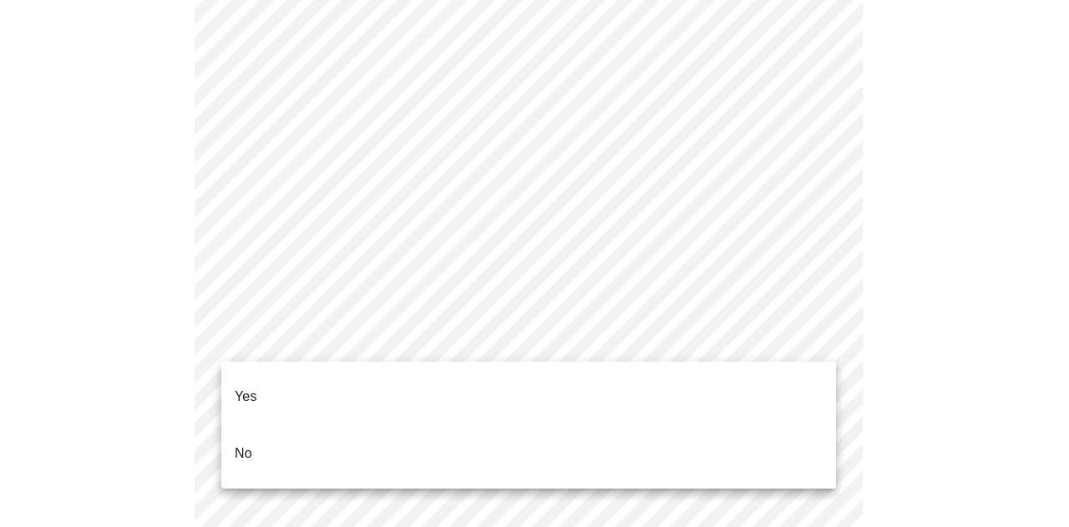
click at [380, 425] on li "No" at bounding box center [528, 453] width 615 height 57
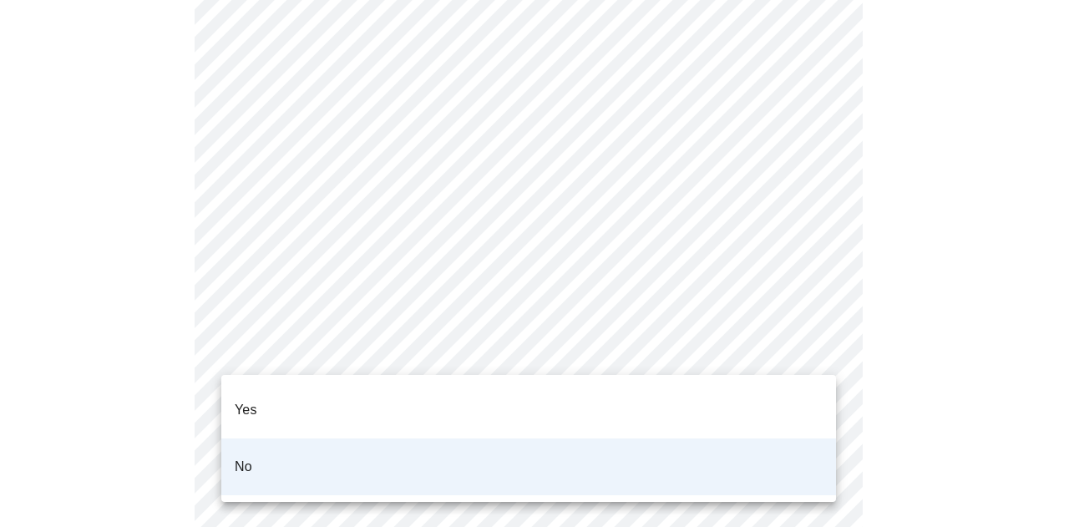
click at [890, 373] on div at bounding box center [534, 263] width 1069 height 527
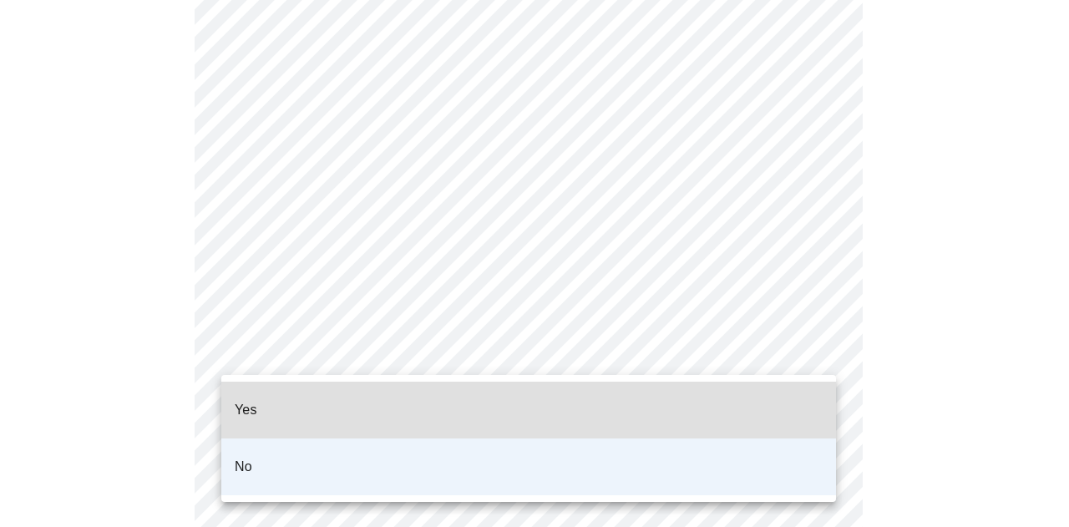
click at [890, 373] on div at bounding box center [534, 263] width 1069 height 527
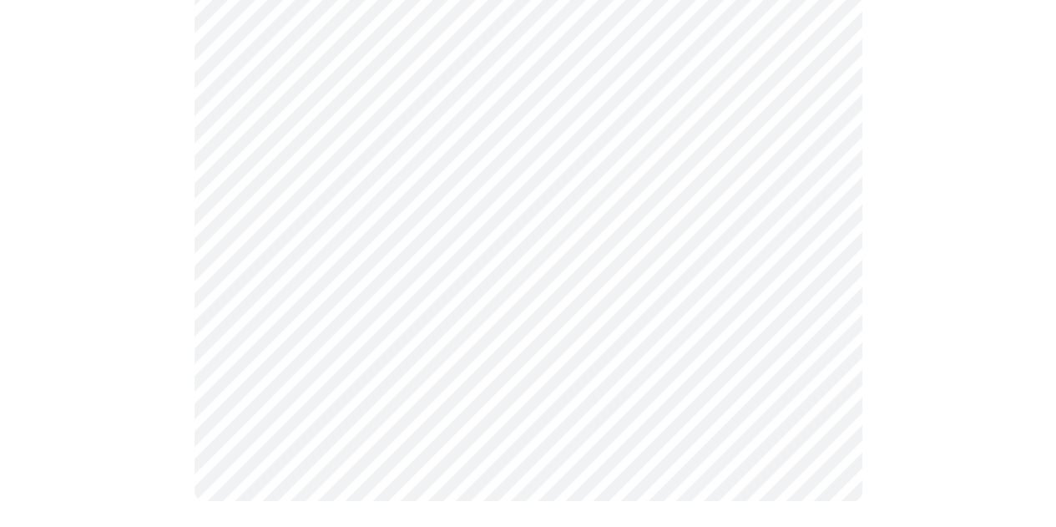
scroll to position [0, 0]
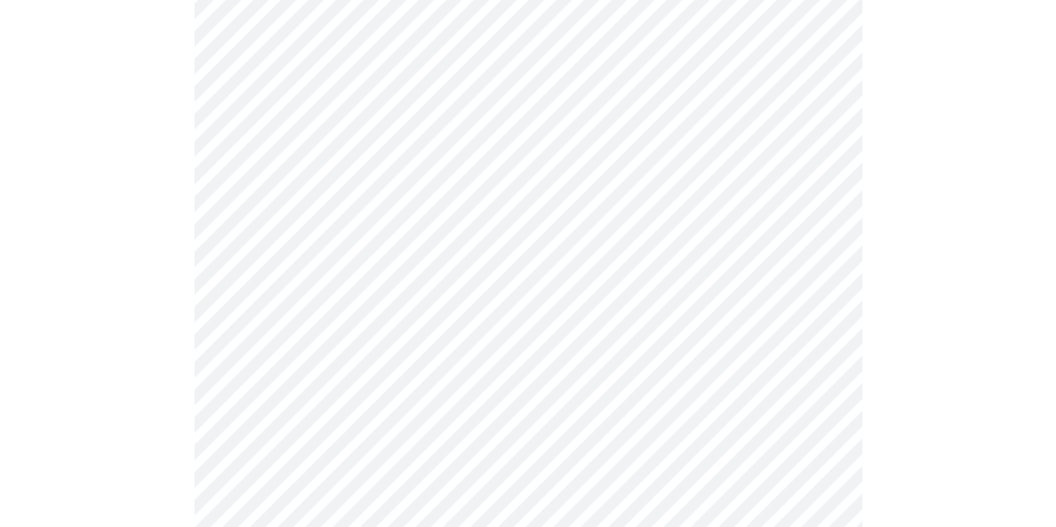
scroll to position [1637, 0]
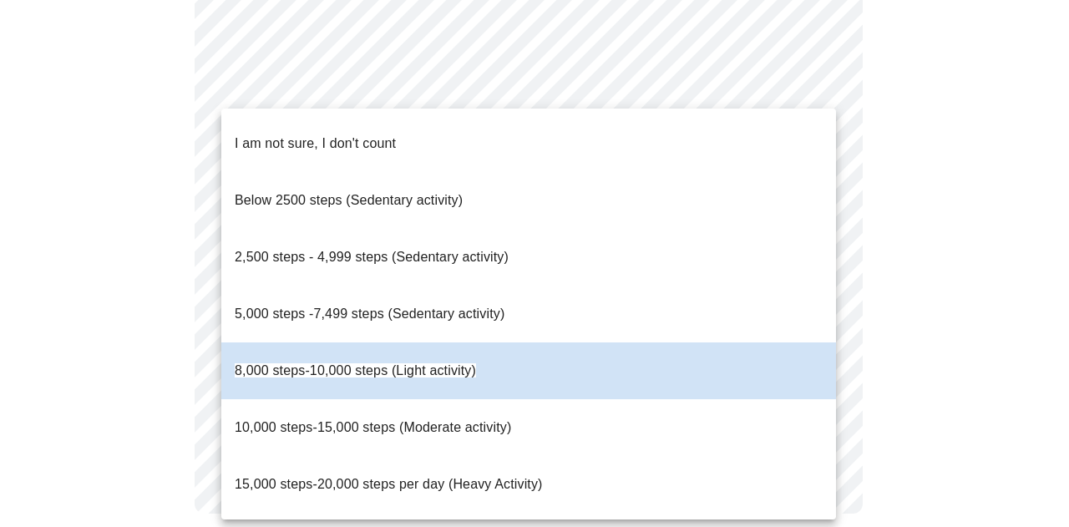
click at [877, 50] on div at bounding box center [534, 263] width 1069 height 527
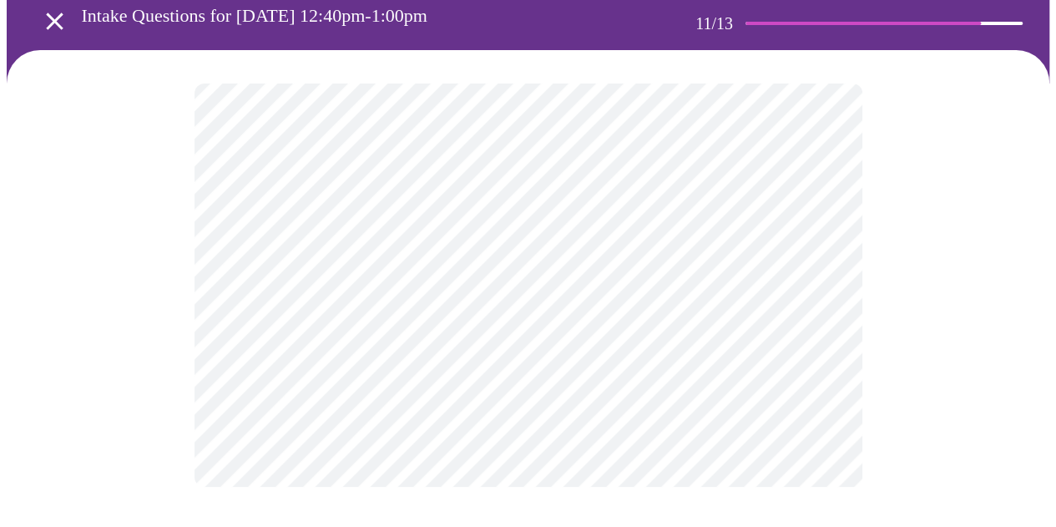
scroll to position [0, 0]
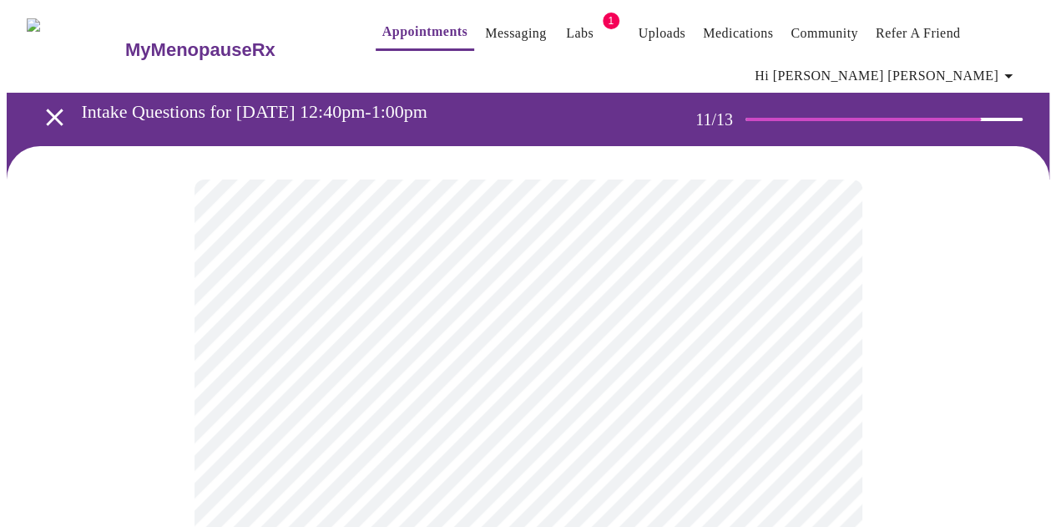
click at [893, 328] on div at bounding box center [528, 381] width 1043 height 470
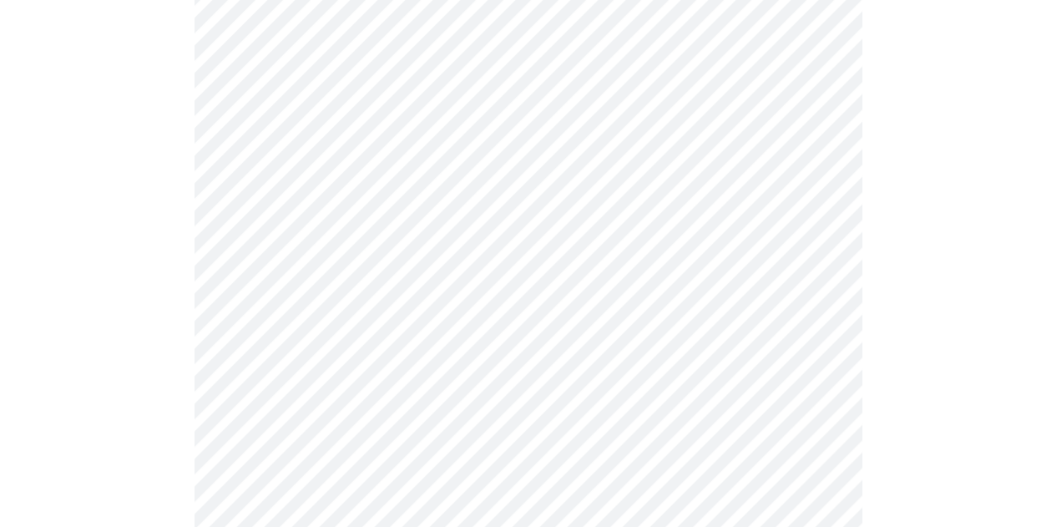
scroll to position [1029, 0]
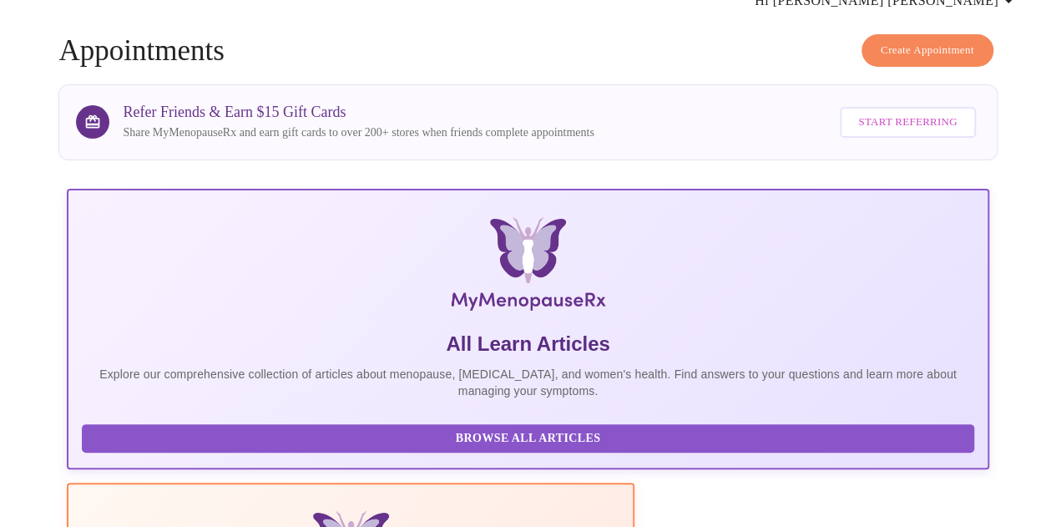
scroll to position [1029, 0]
